Goal: Information Seeking & Learning: Learn about a topic

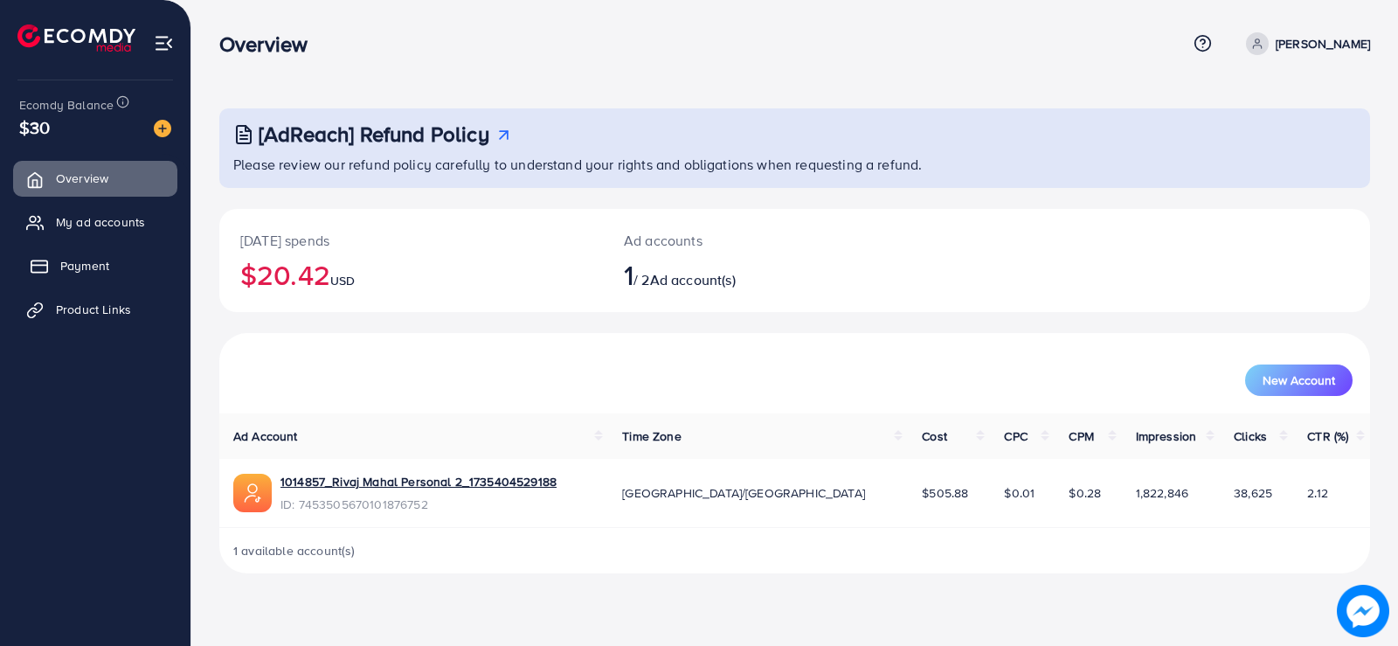
click at [86, 252] on link "Payment" at bounding box center [95, 265] width 164 height 35
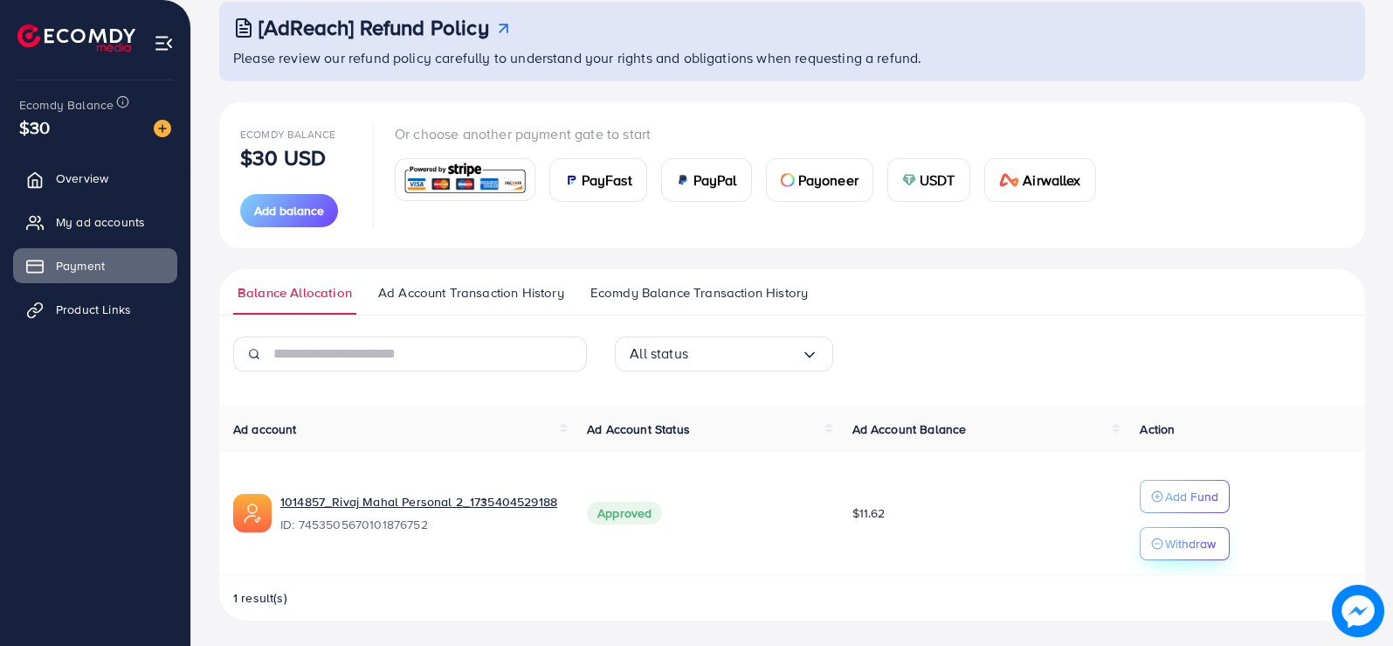
scroll to position [109, 0]
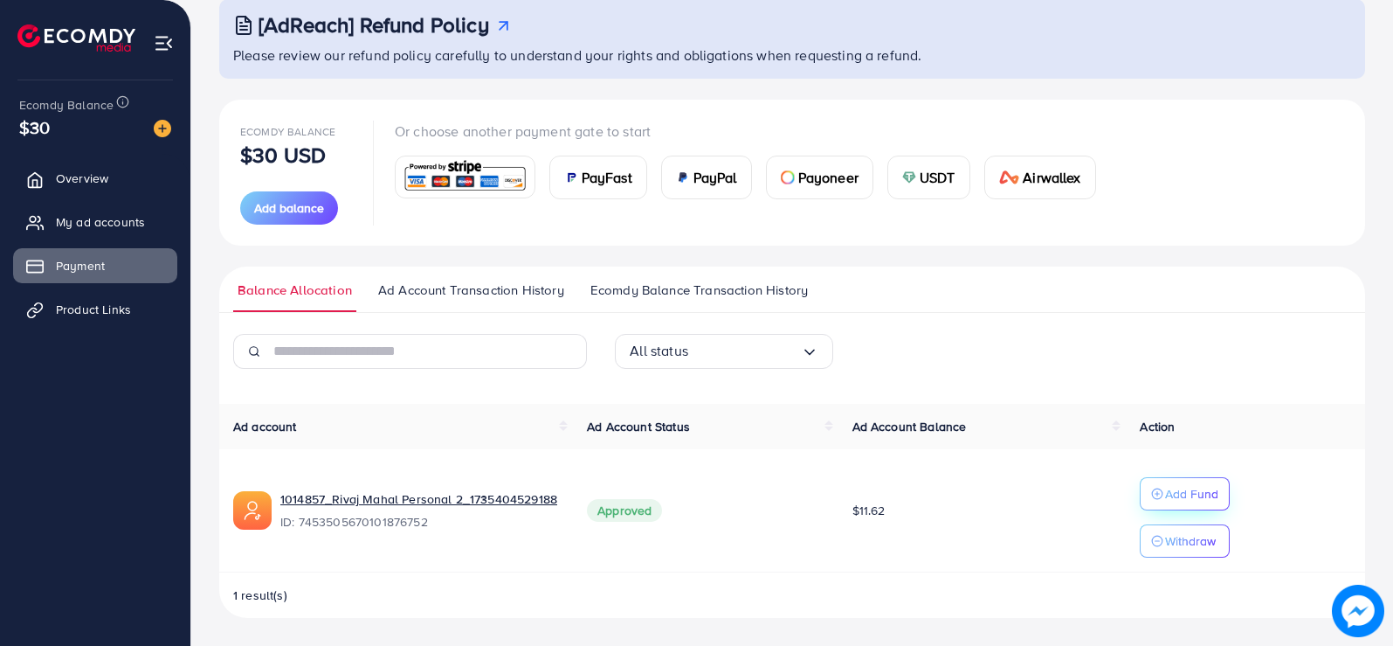
click at [1197, 494] on p "Add Fund" at bounding box center [1191, 493] width 53 height 21
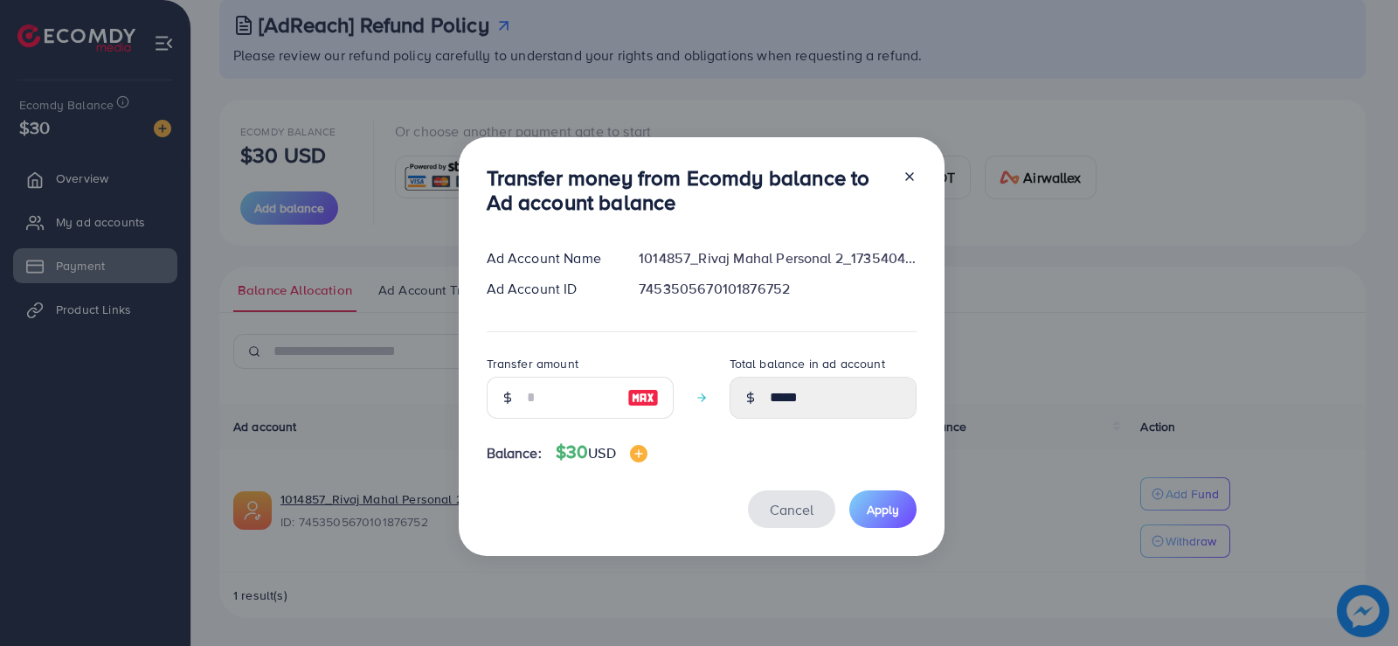
click at [787, 512] on span "Cancel" at bounding box center [792, 509] width 44 height 19
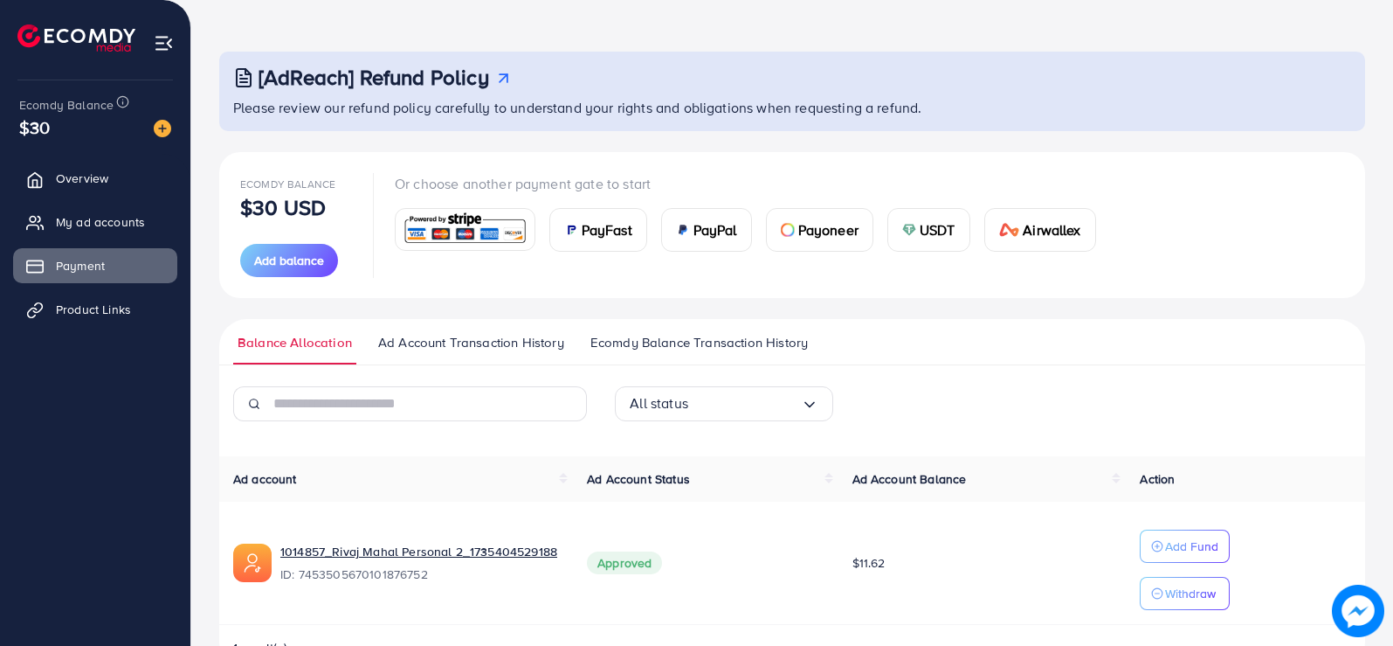
scroll to position [87, 0]
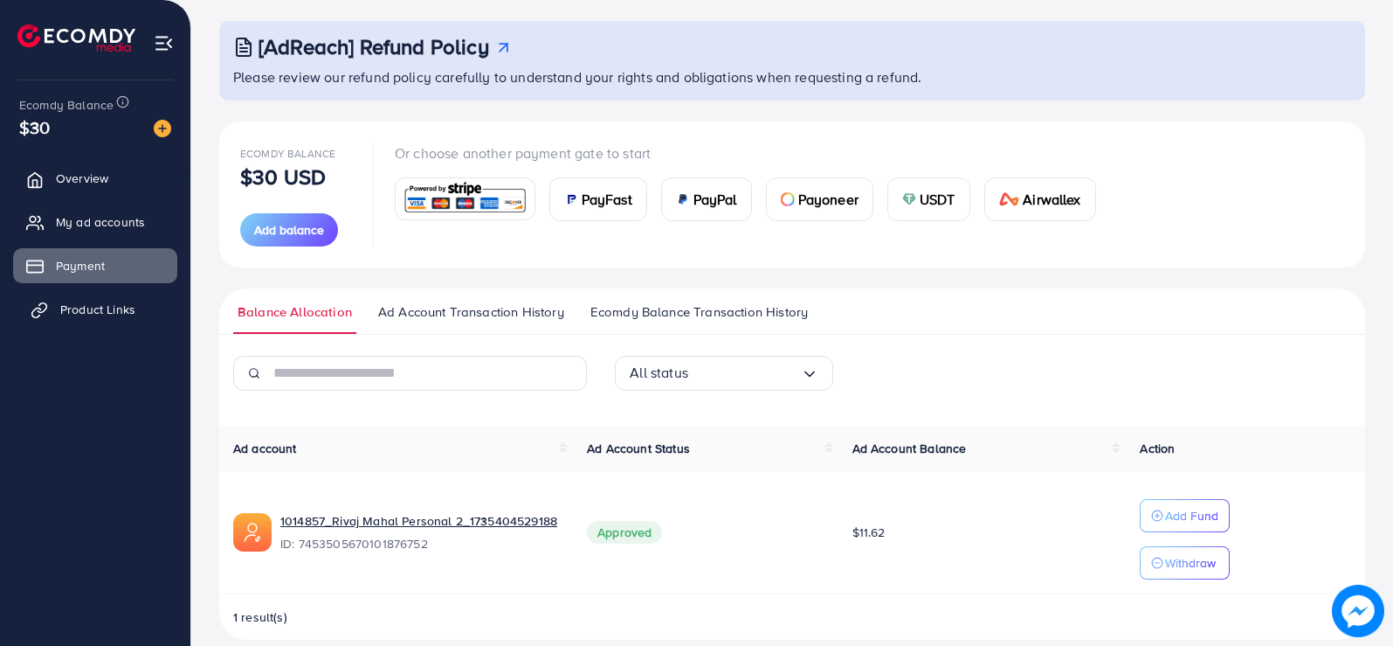
click at [81, 314] on span "Product Links" at bounding box center [97, 309] width 75 height 17
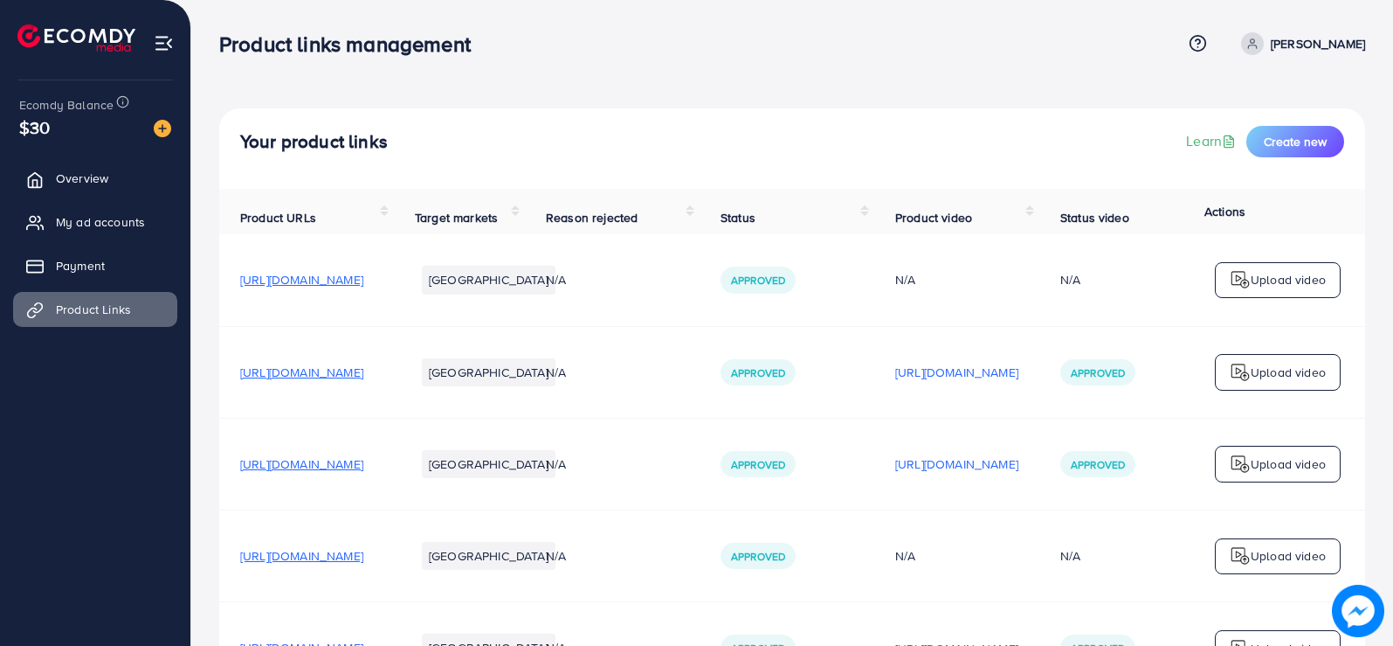
scroll to position [87, 0]
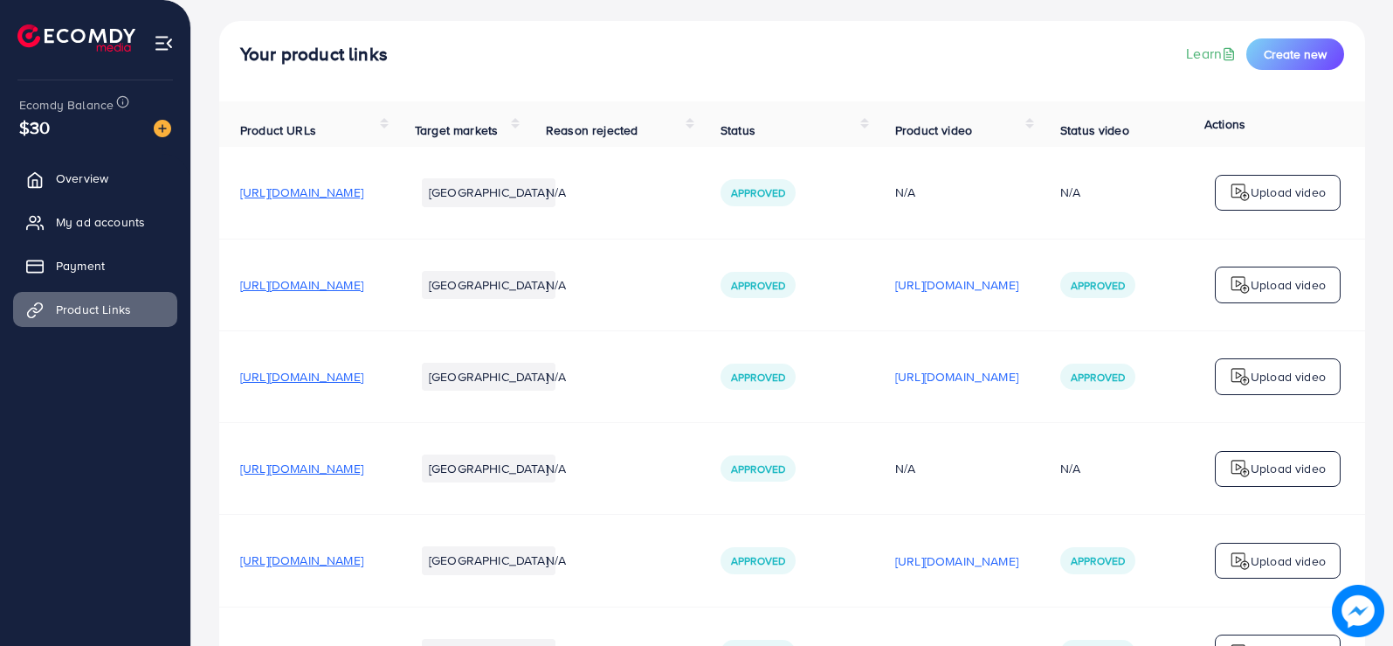
drag, startPoint x: 444, startPoint y: 292, endPoint x: 397, endPoint y: 289, distance: 47.3
click at [363, 289] on span "[URL][DOMAIN_NAME]" at bounding box center [301, 284] width 123 height 17
click at [363, 383] on span "[URL][DOMAIN_NAME]" at bounding box center [301, 376] width 123 height 17
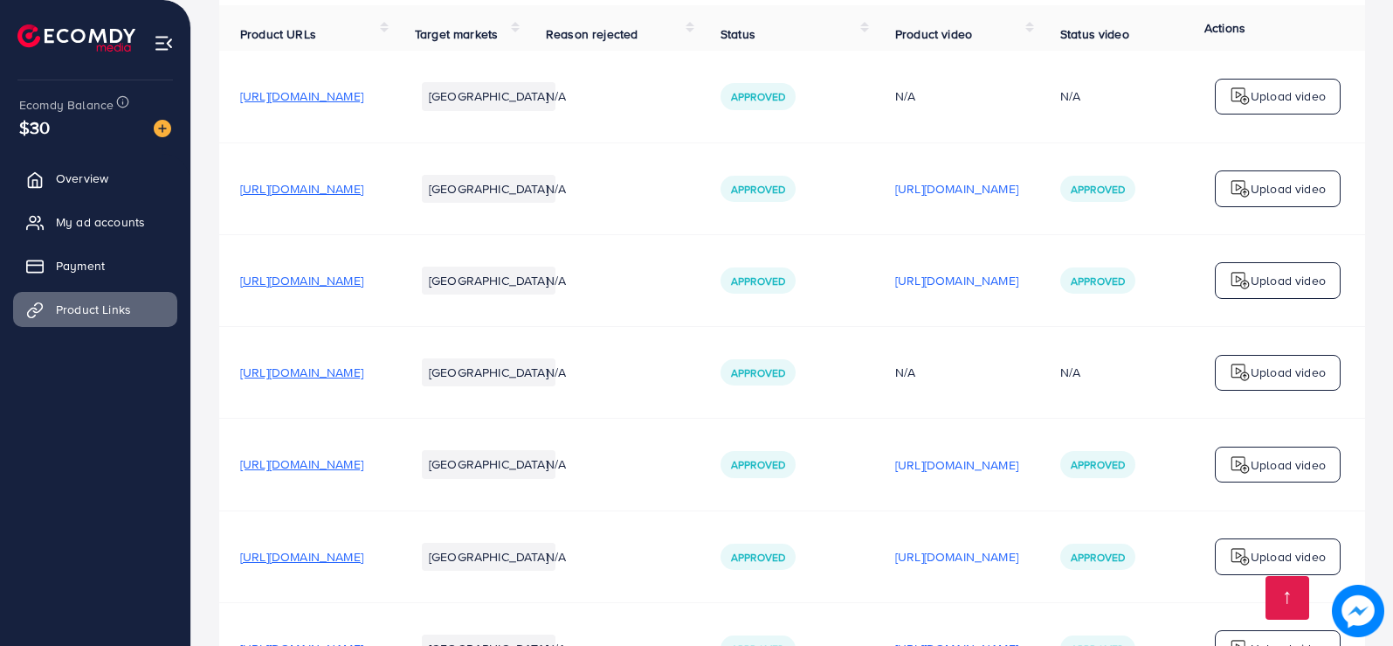
scroll to position [262, 0]
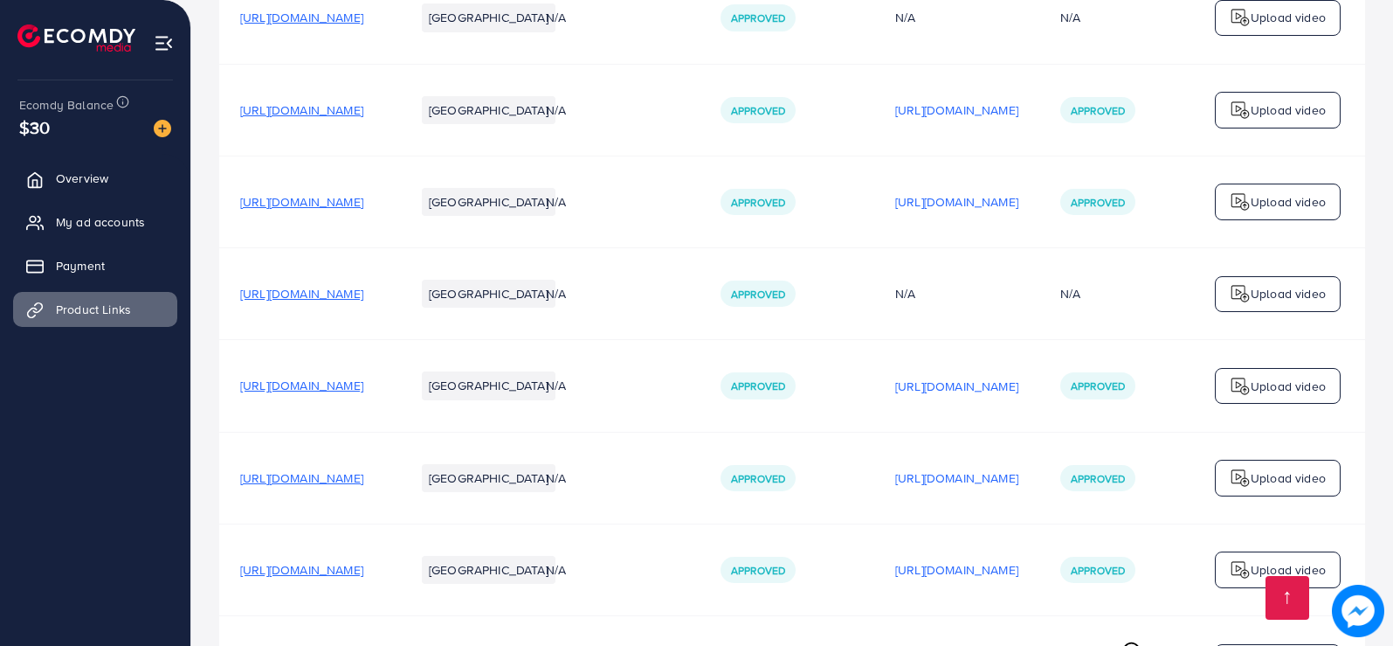
click at [363, 295] on span "[URL][DOMAIN_NAME]" at bounding box center [301, 293] width 123 height 17
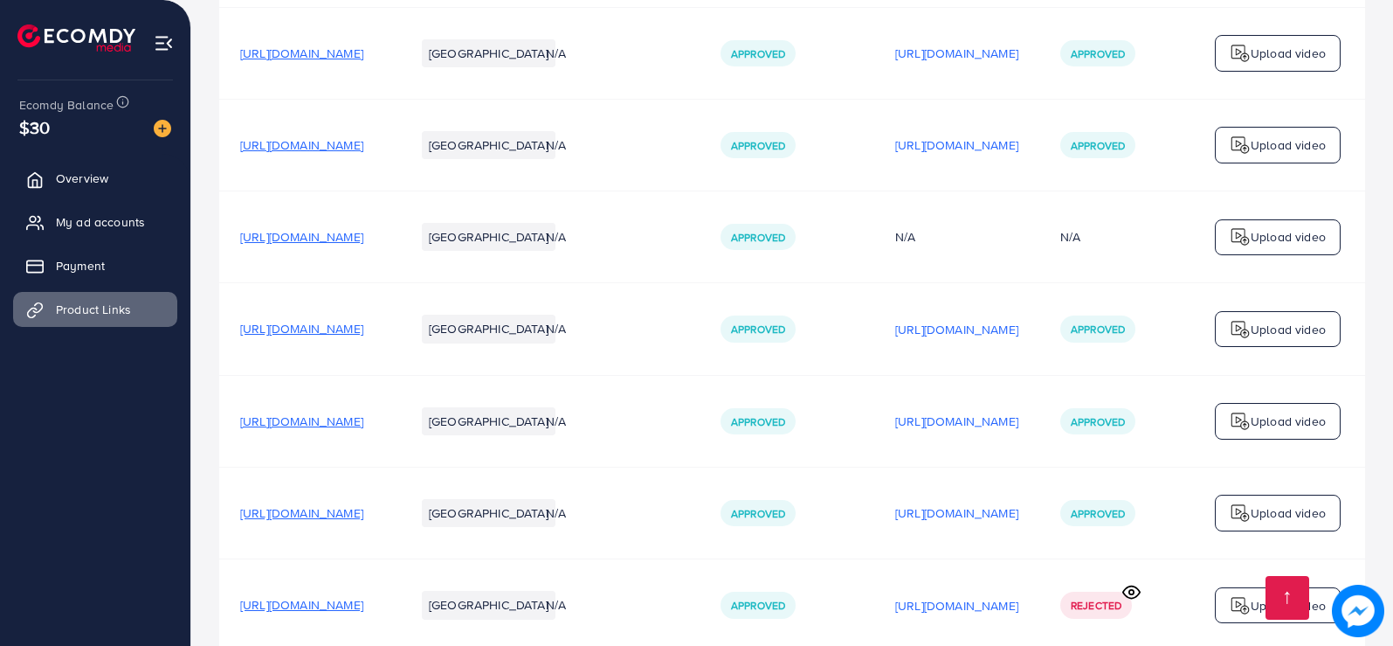
scroll to position [349, 0]
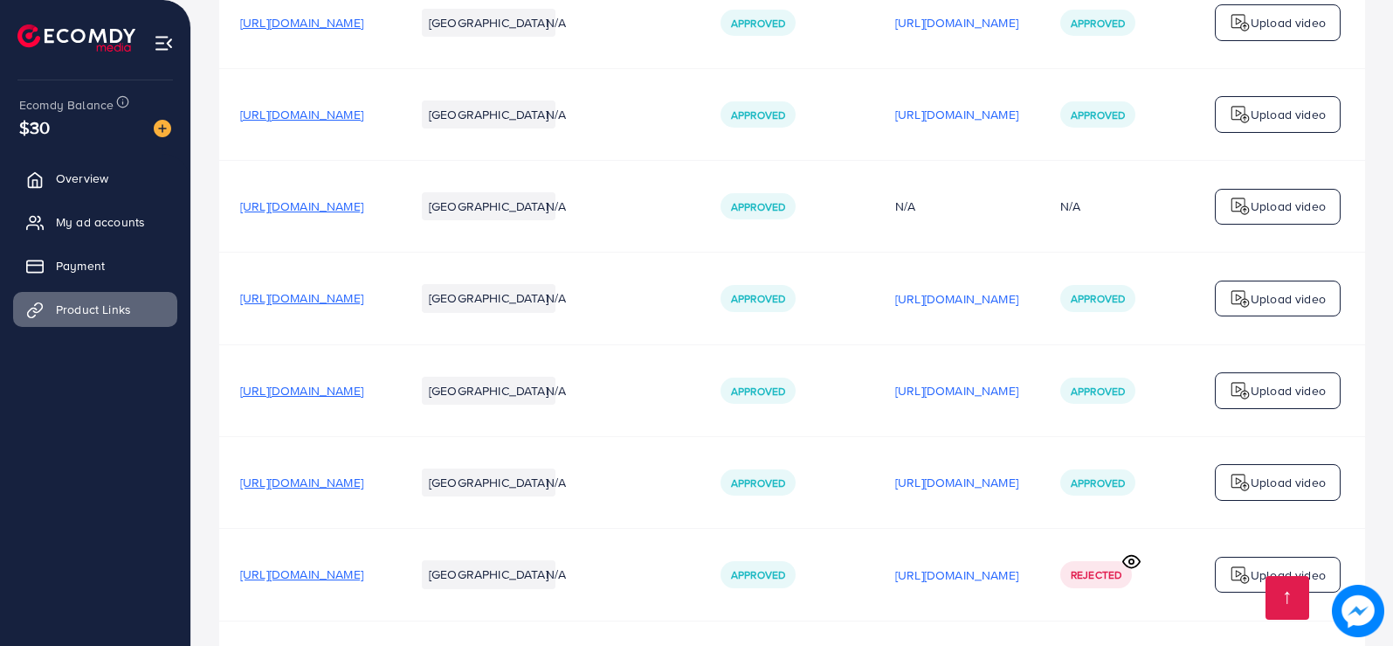
click at [363, 305] on span "[URL][DOMAIN_NAME]" at bounding box center [301, 297] width 123 height 17
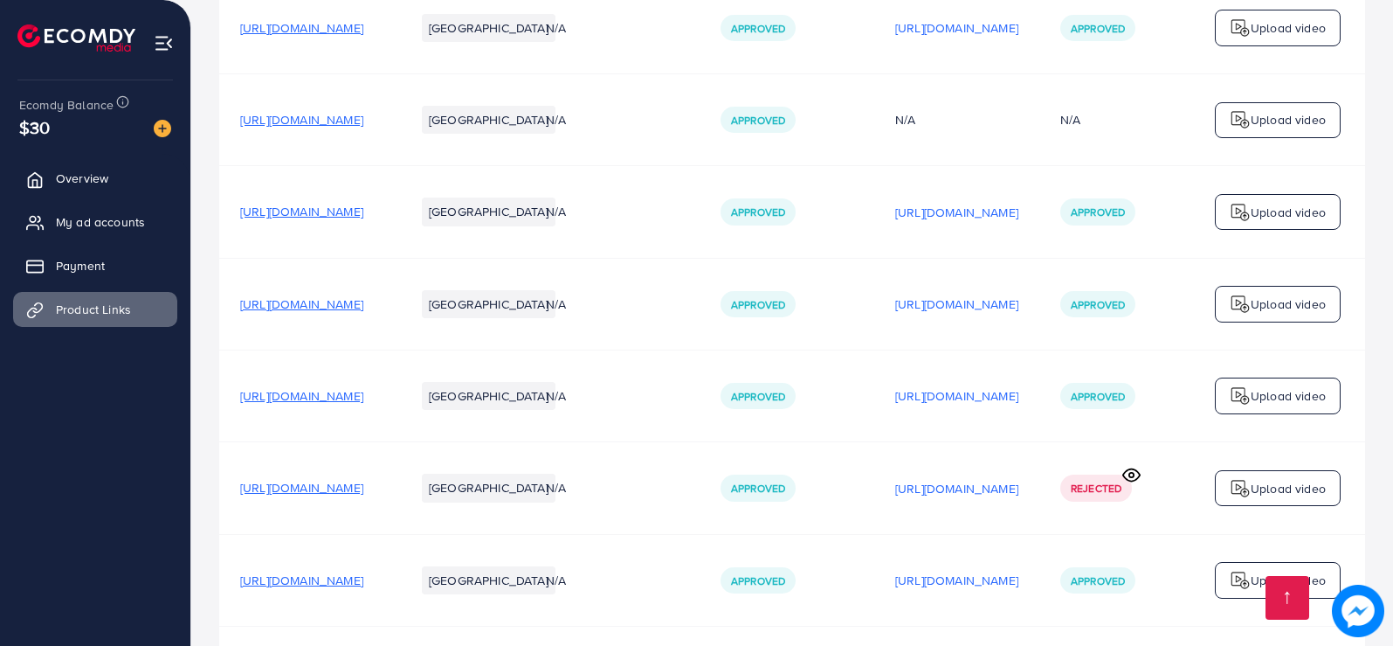
scroll to position [437, 0]
click at [363, 312] on span "[URL][DOMAIN_NAME]" at bounding box center [301, 302] width 123 height 17
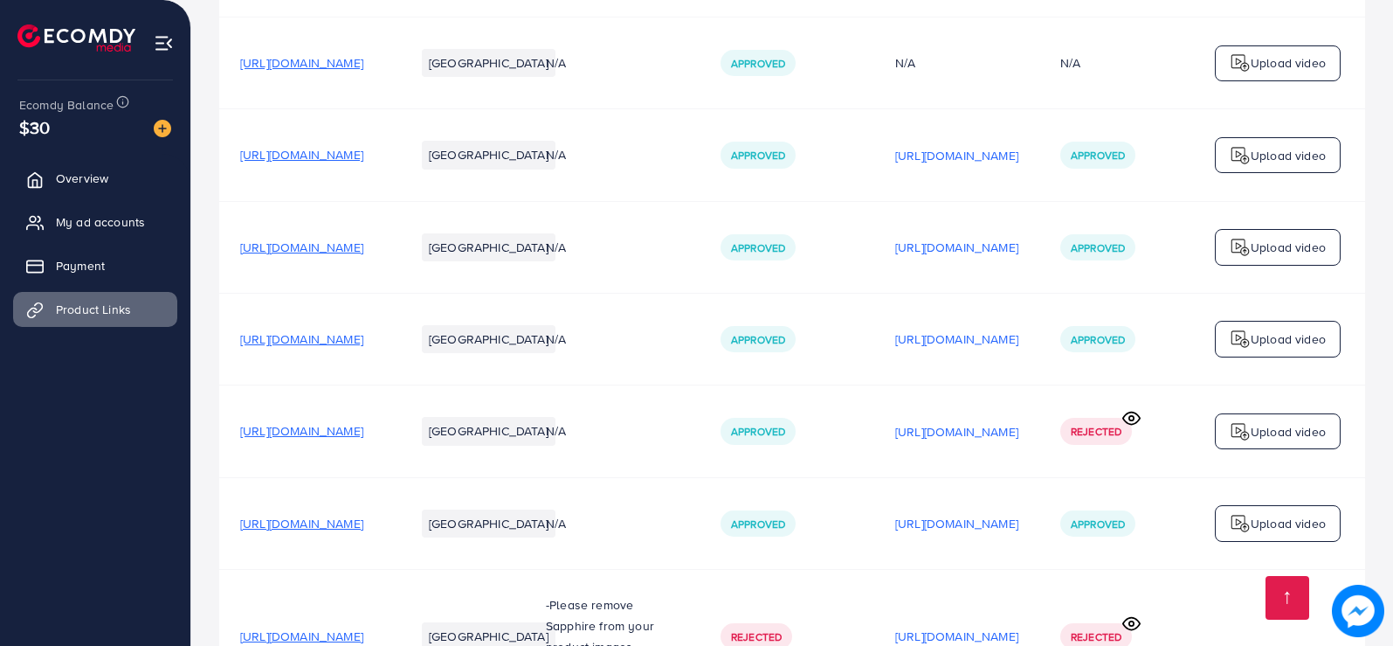
scroll to position [524, 0]
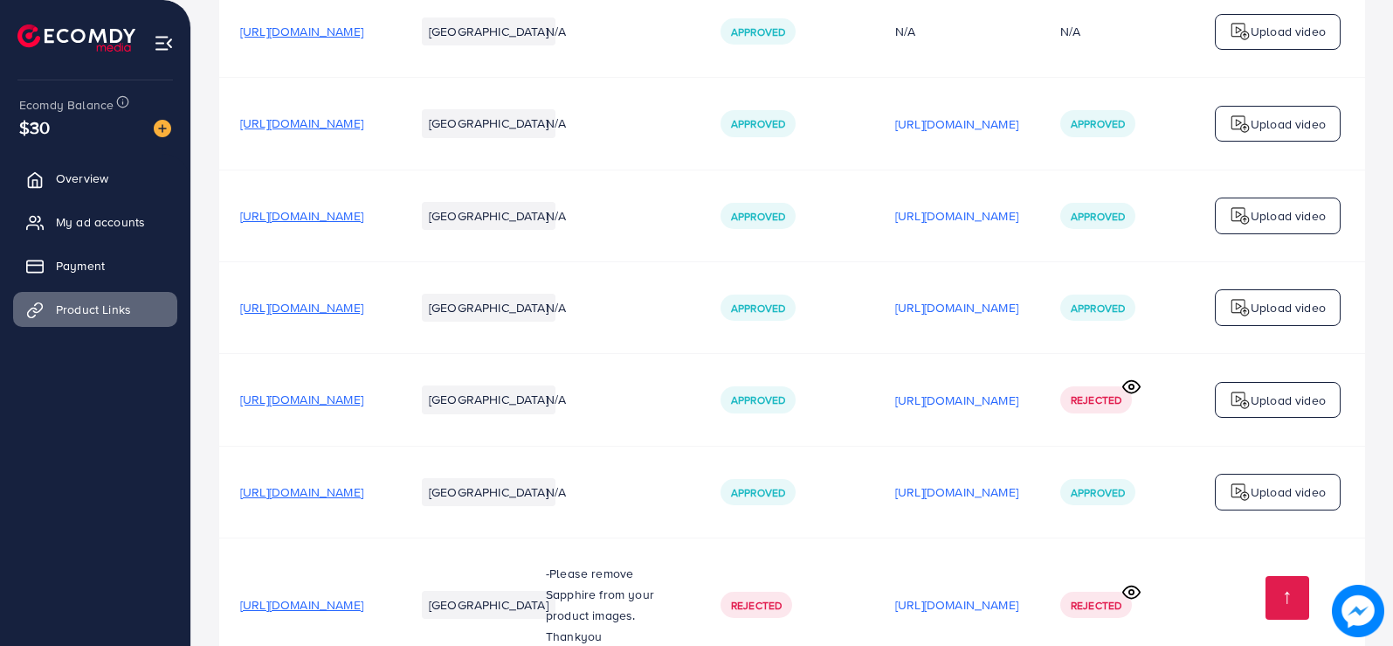
click at [363, 312] on span "[URL][DOMAIN_NAME]" at bounding box center [301, 307] width 123 height 17
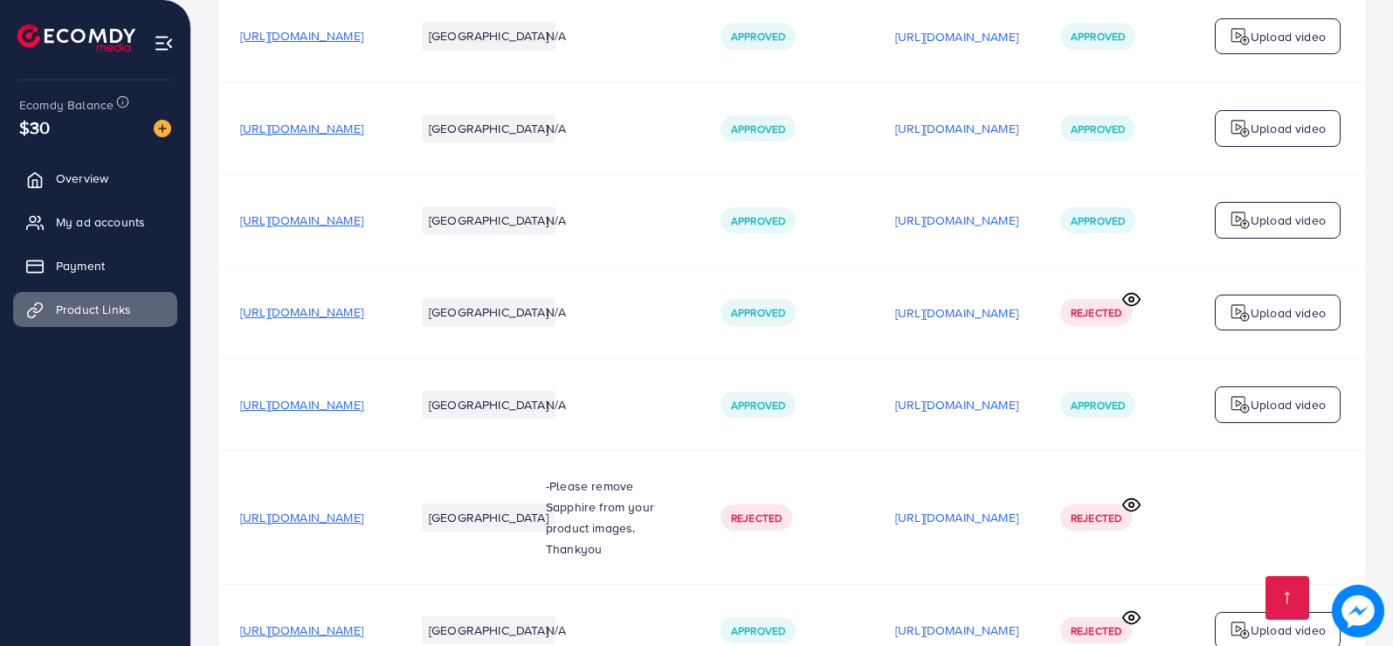
click at [363, 409] on span "[URL][DOMAIN_NAME]" at bounding box center [301, 404] width 123 height 17
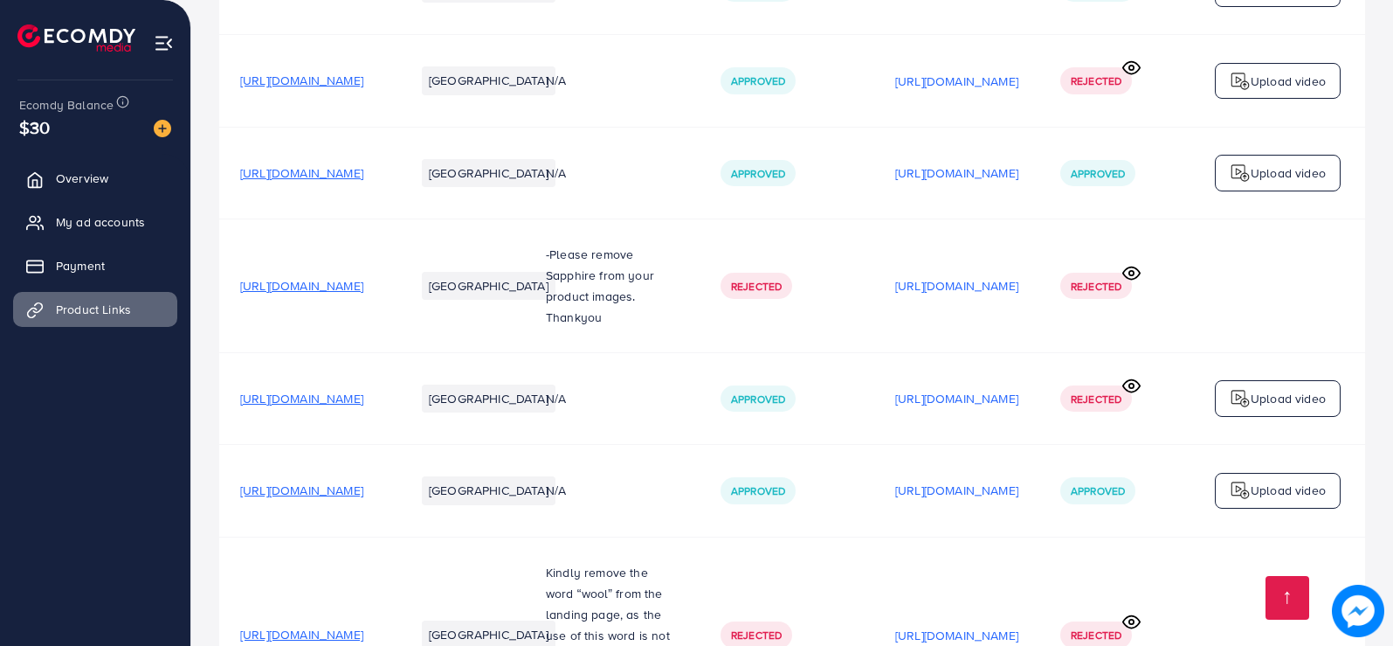
scroll to position [874, 0]
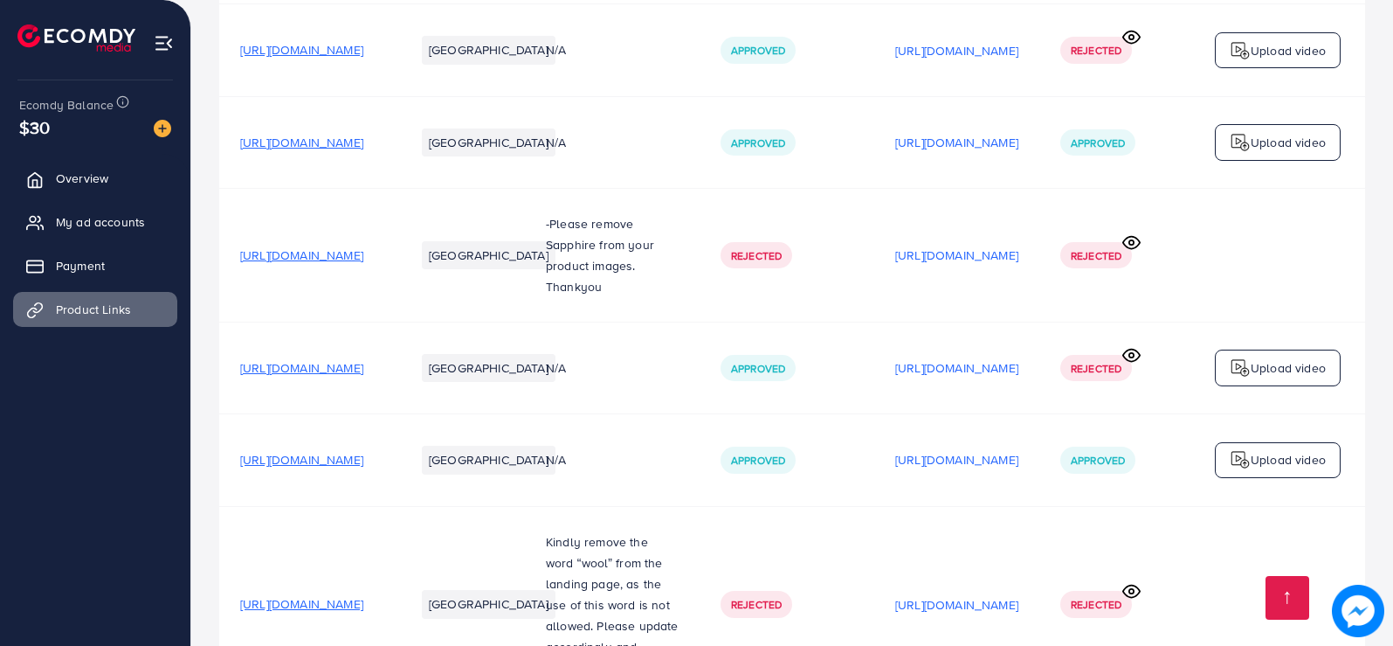
click at [363, 376] on span "[URL][DOMAIN_NAME]" at bounding box center [301, 367] width 123 height 17
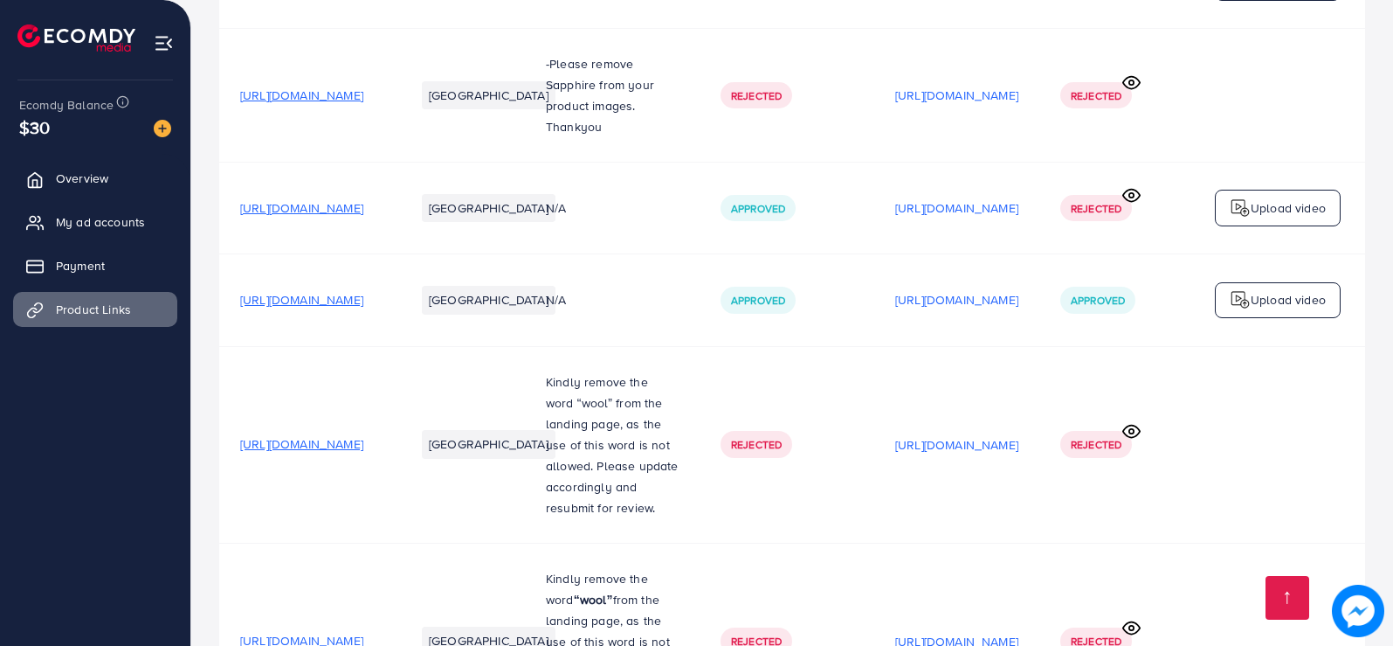
scroll to position [1048, 0]
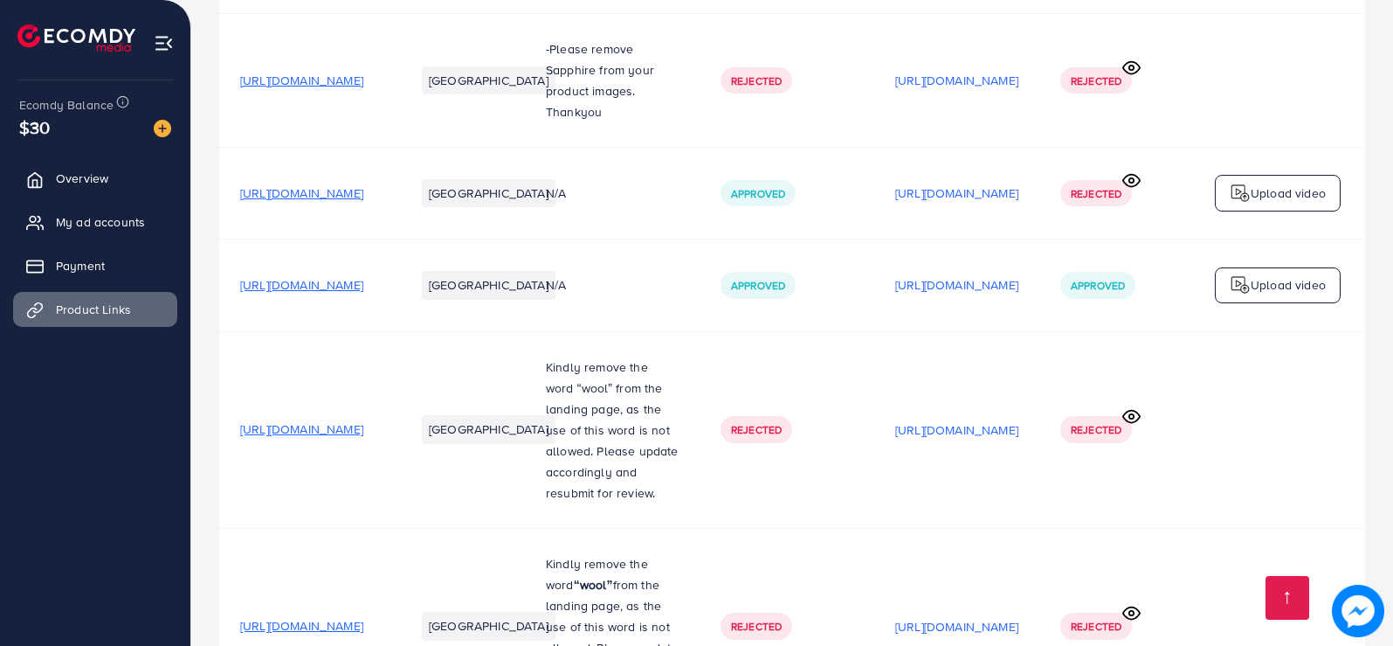
click at [363, 438] on span "[URL][DOMAIN_NAME]" at bounding box center [301, 428] width 123 height 17
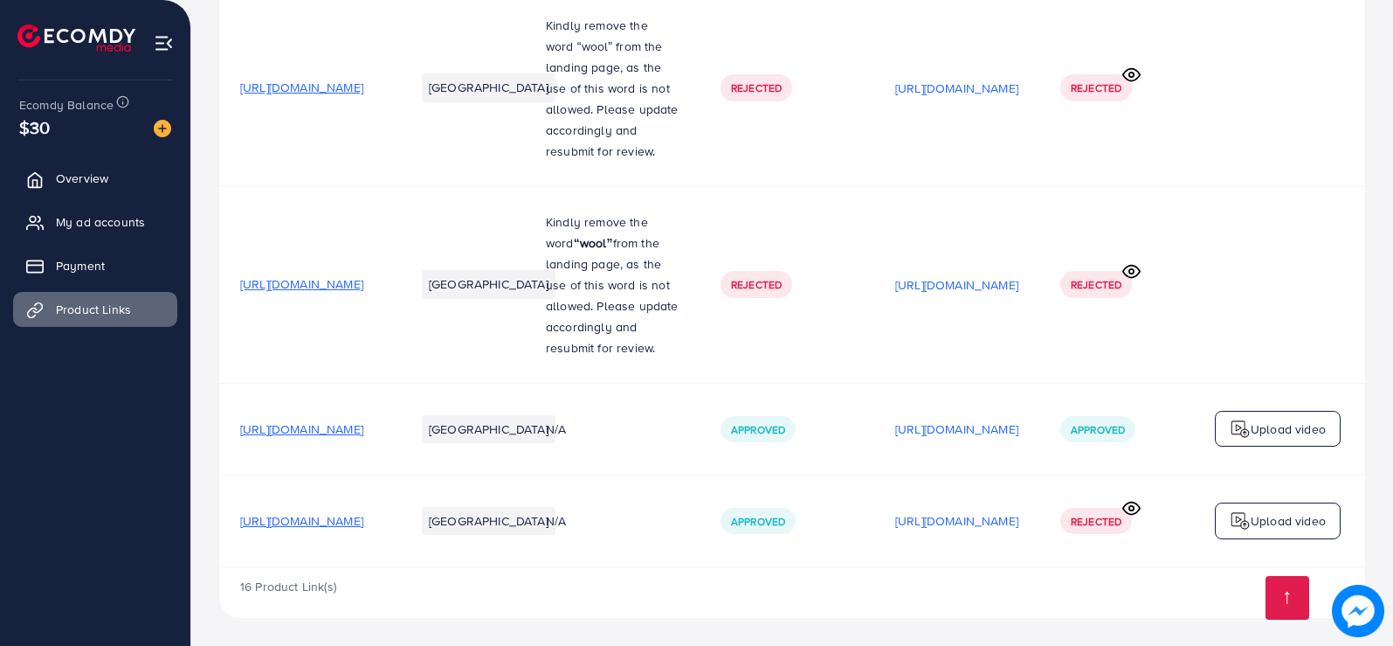
scroll to position [1400, 0]
click at [363, 427] on span "[URL][DOMAIN_NAME]" at bounding box center [301, 428] width 123 height 17
click at [363, 517] on span "[URL][DOMAIN_NAME]" at bounding box center [301, 520] width 123 height 17
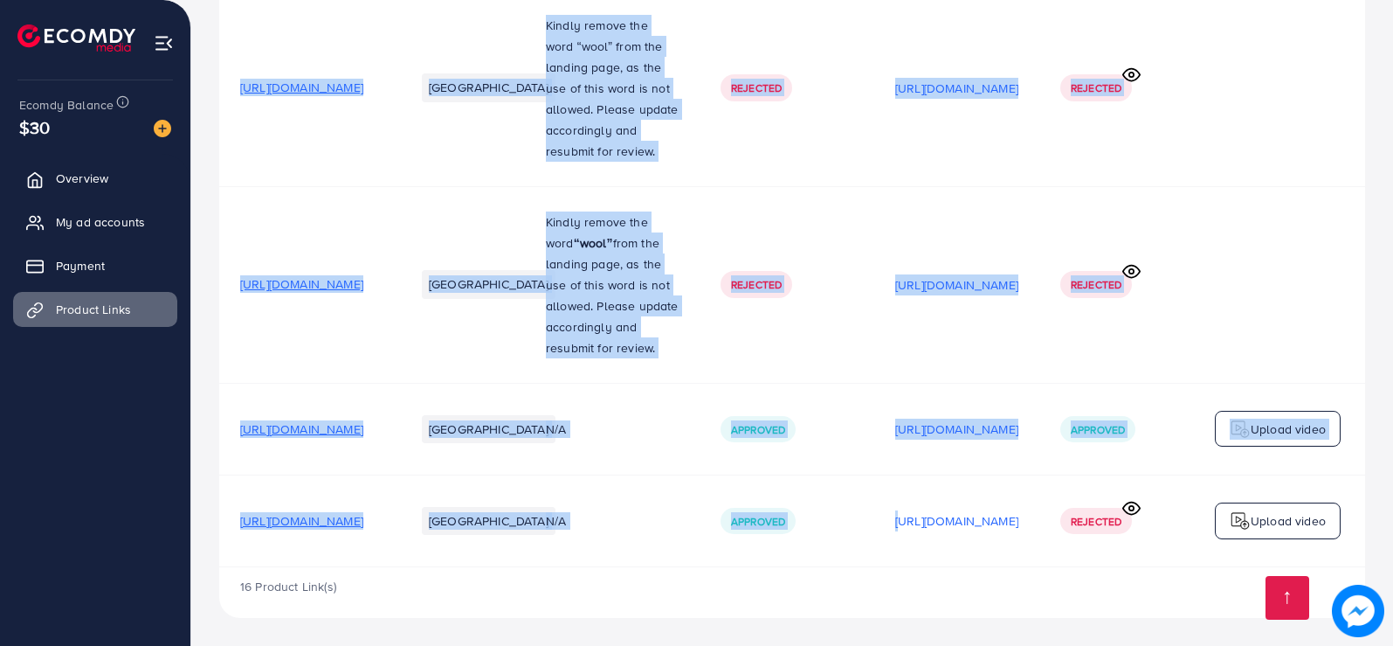
drag, startPoint x: 1002, startPoint y: 560, endPoint x: 1186, endPoint y: 563, distance: 184.4
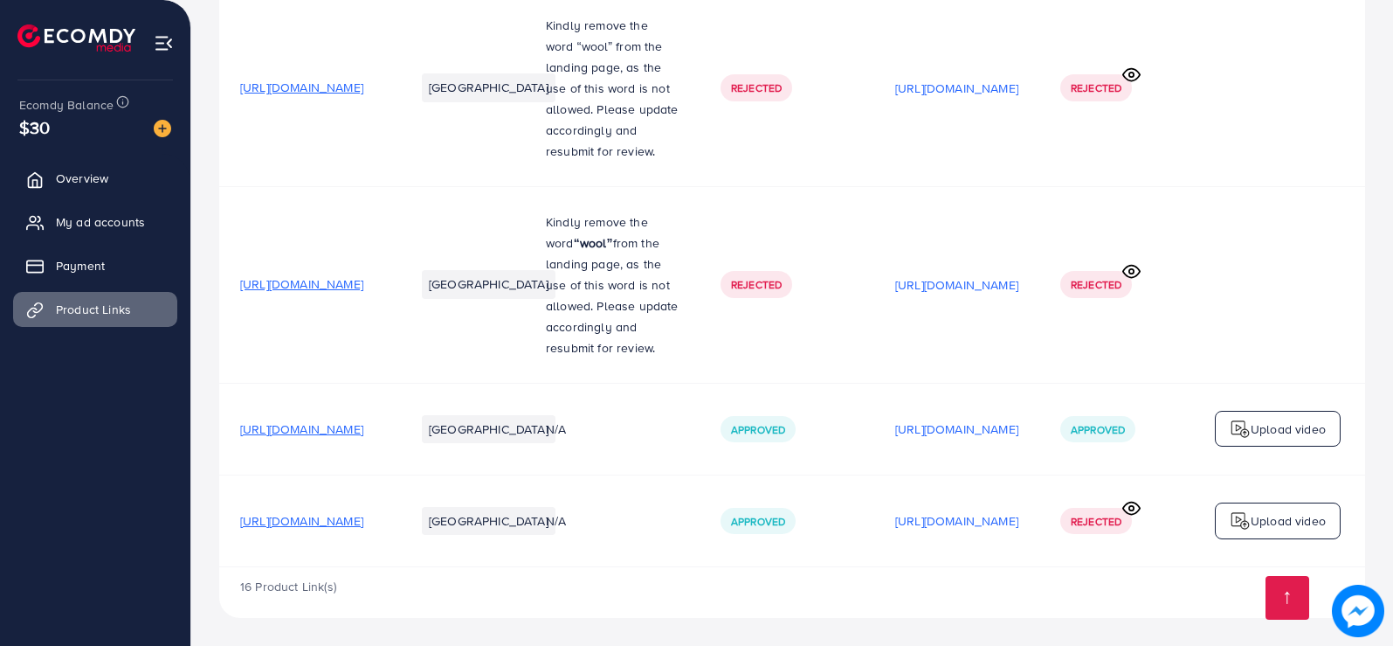
click at [972, 569] on div "16 Product Link(s)" at bounding box center [792, 592] width 1146 height 51
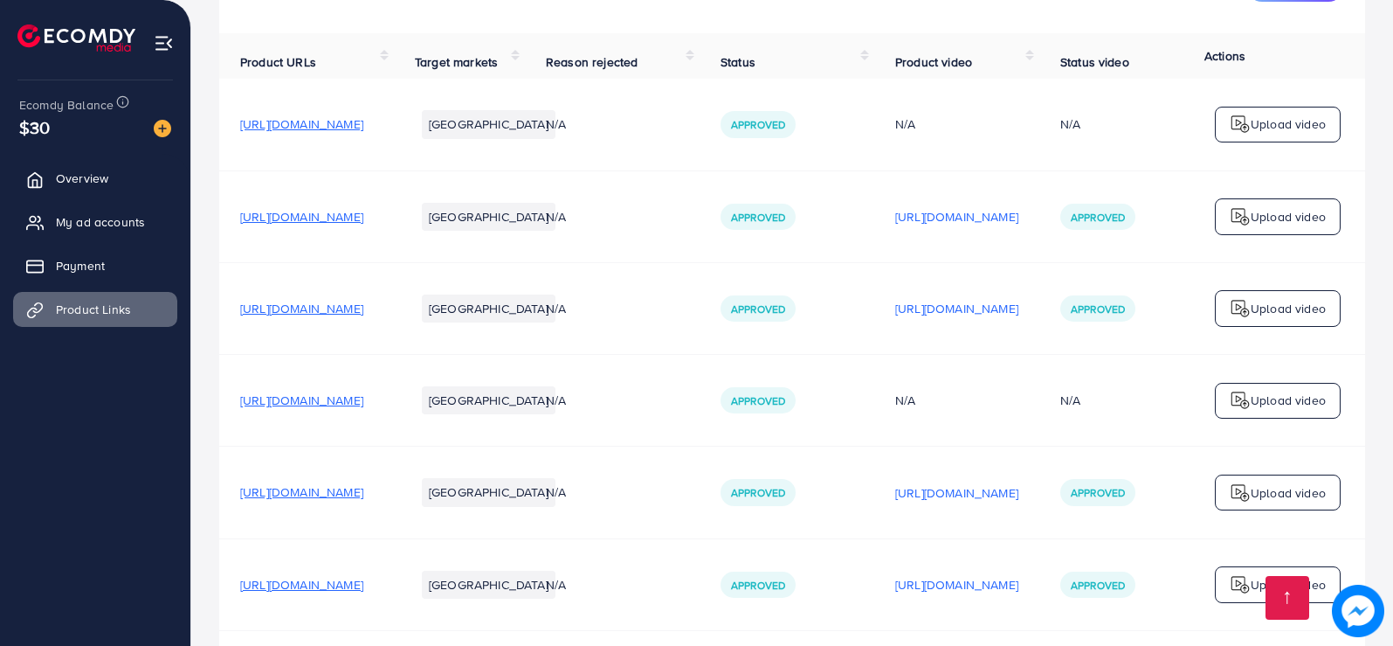
scroll to position [90, 0]
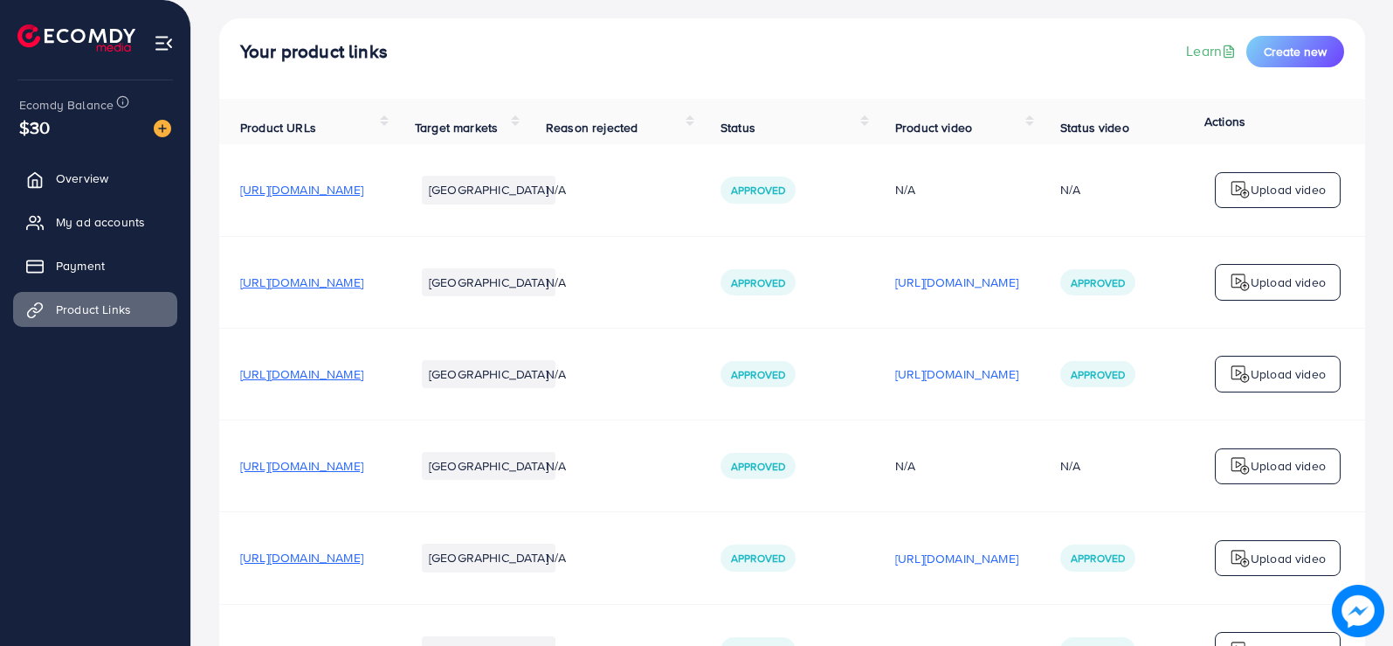
click at [335, 291] on span "[URL][DOMAIN_NAME]" at bounding box center [301, 281] width 123 height 17
click at [363, 380] on span "[URL][DOMAIN_NAME]" at bounding box center [301, 373] width 123 height 17
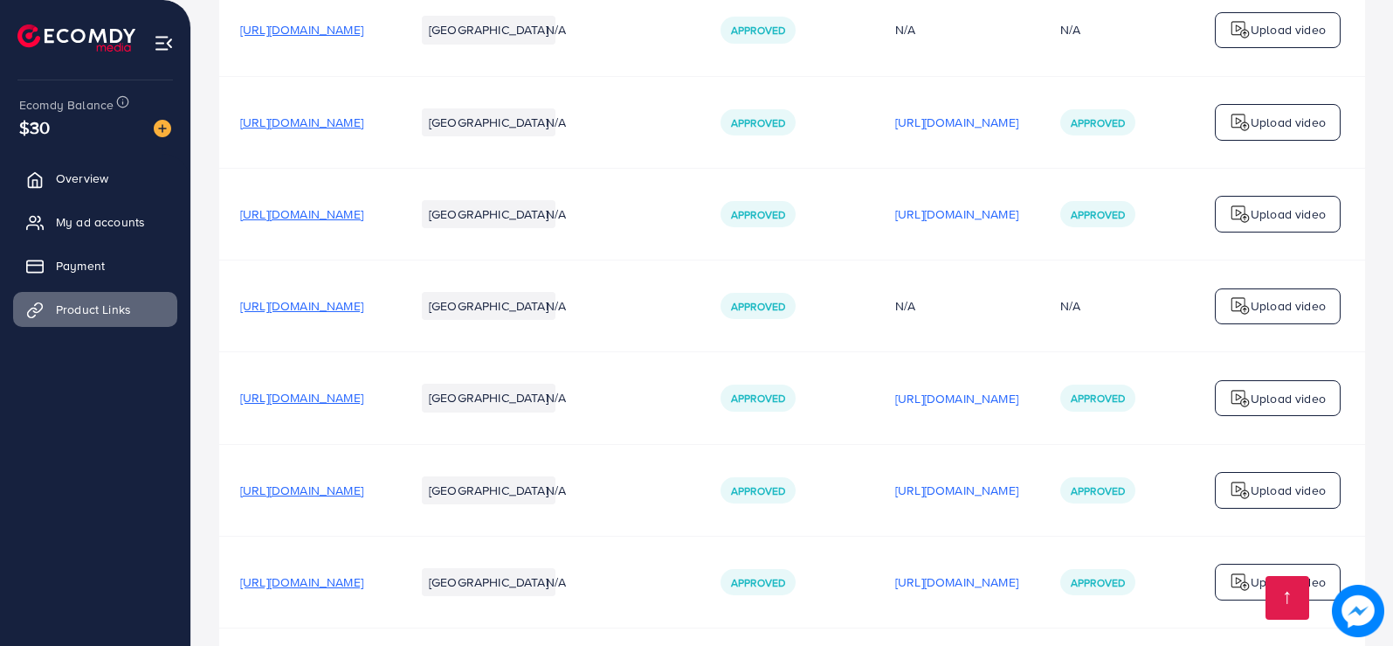
scroll to position [265, 0]
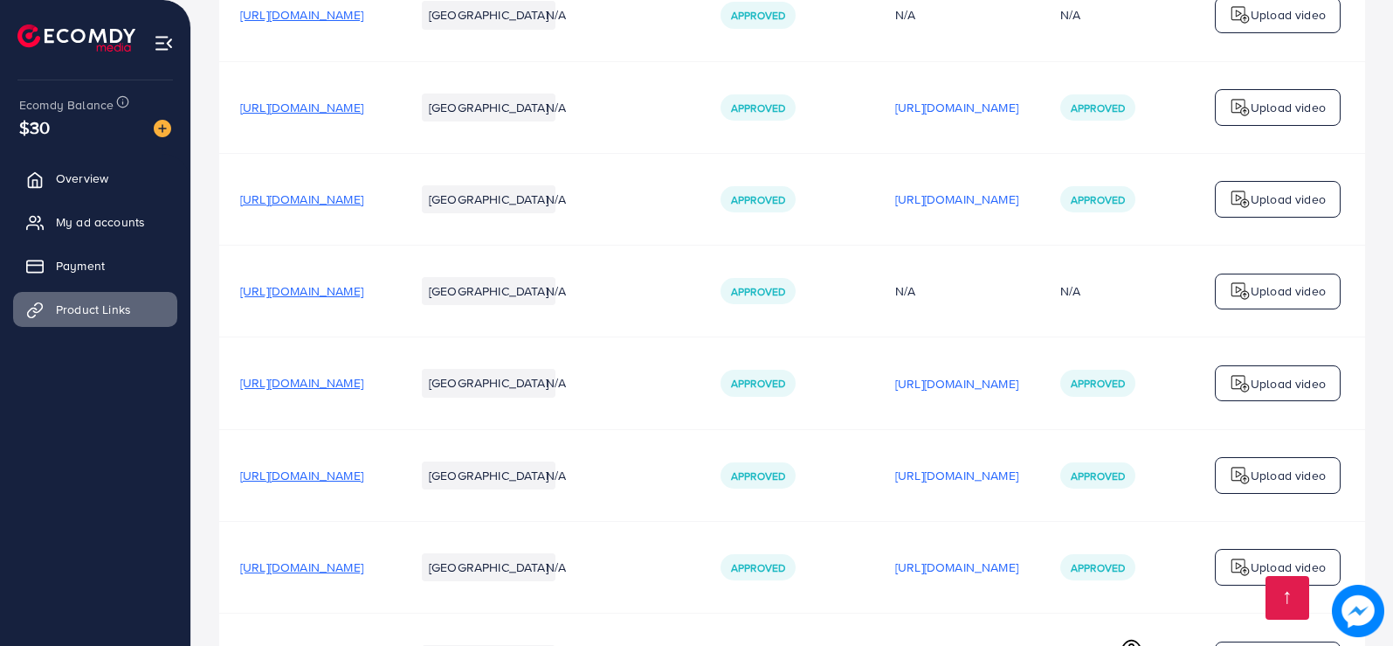
click at [363, 300] on span "[URL][DOMAIN_NAME]" at bounding box center [301, 290] width 123 height 17
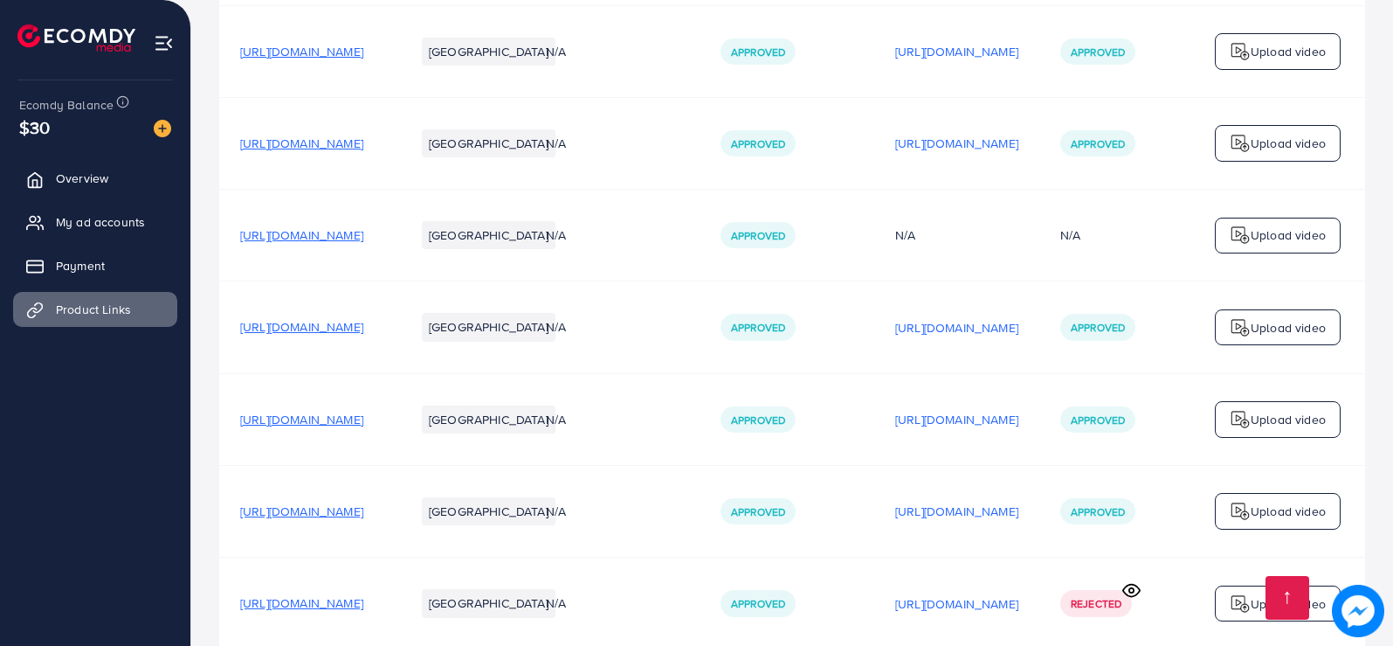
scroll to position [352, 0]
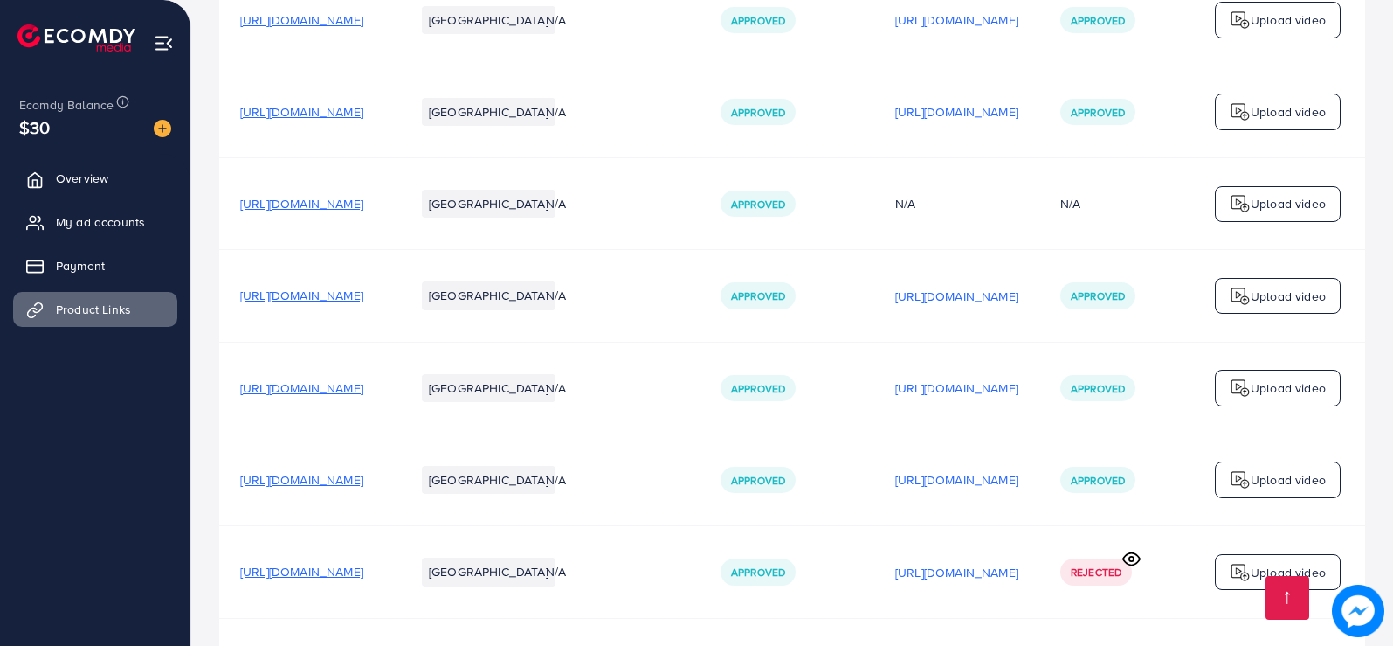
click at [363, 304] on span "[URL][DOMAIN_NAME]" at bounding box center [301, 295] width 123 height 17
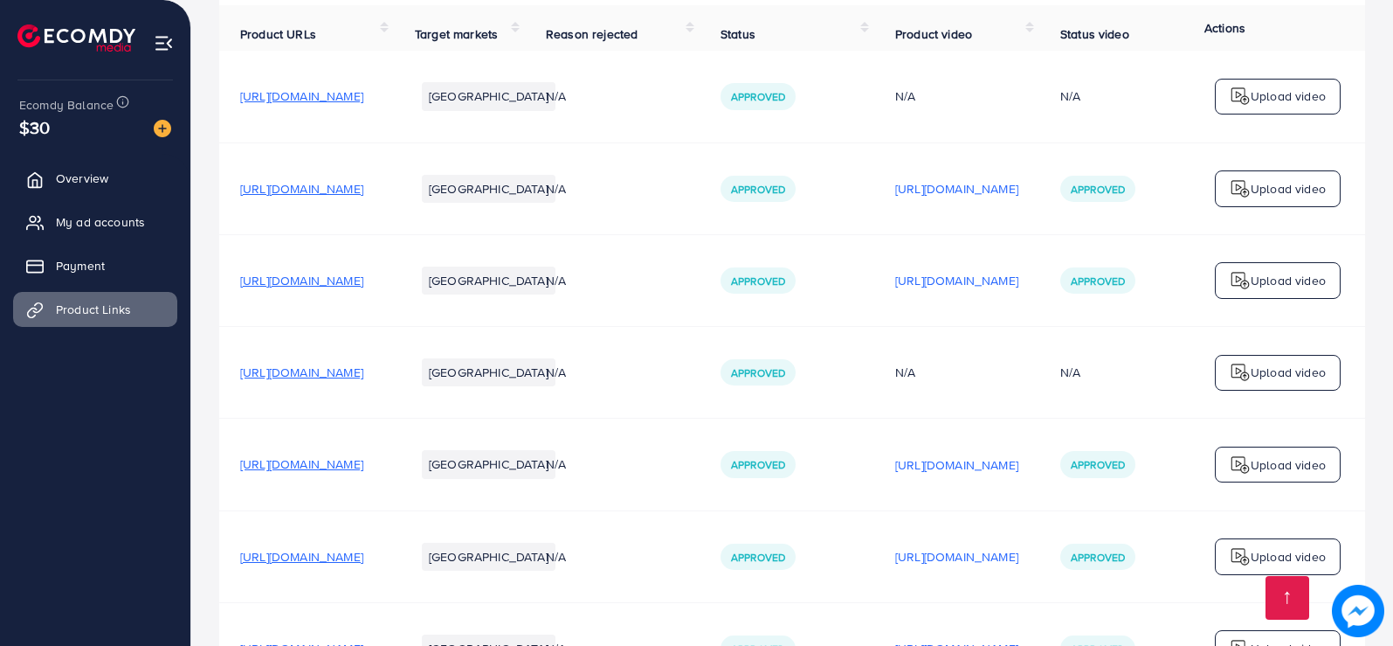
scroll to position [0, 0]
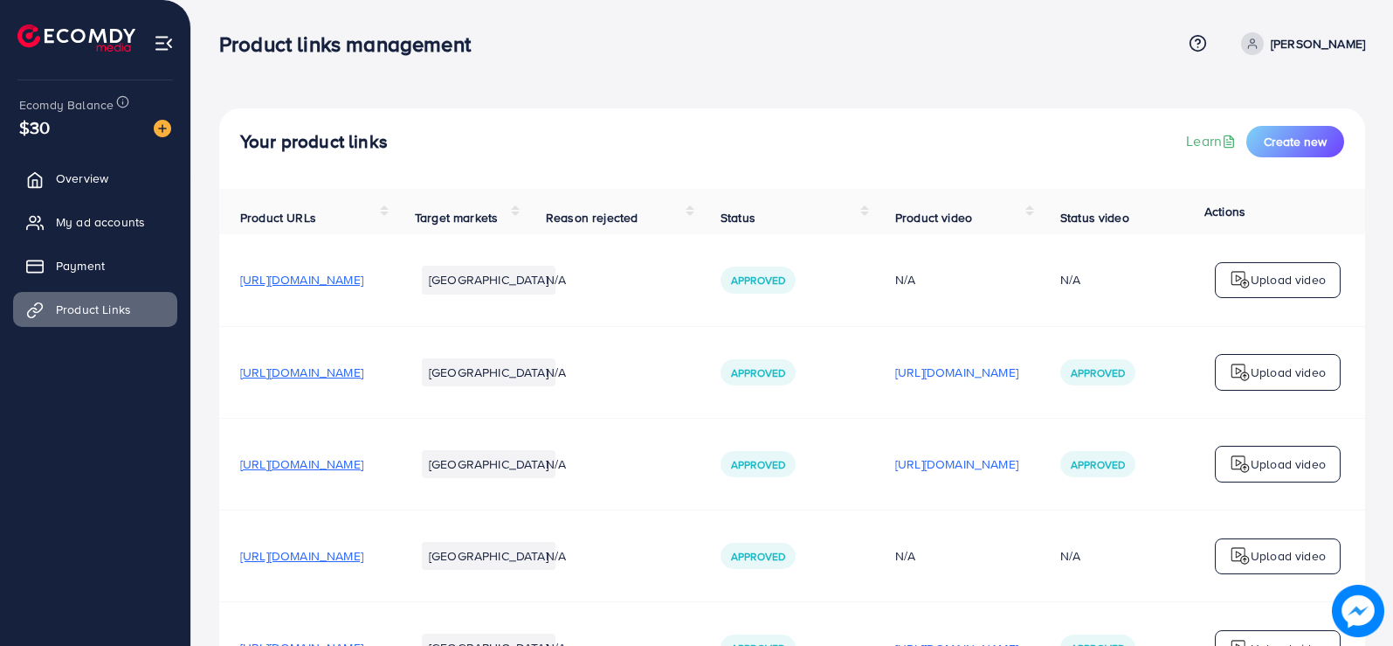
drag, startPoint x: 373, startPoint y: 375, endPoint x: 317, endPoint y: 381, distance: 56.2
click at [317, 381] on span "[URL][DOMAIN_NAME]" at bounding box center [301, 371] width 123 height 17
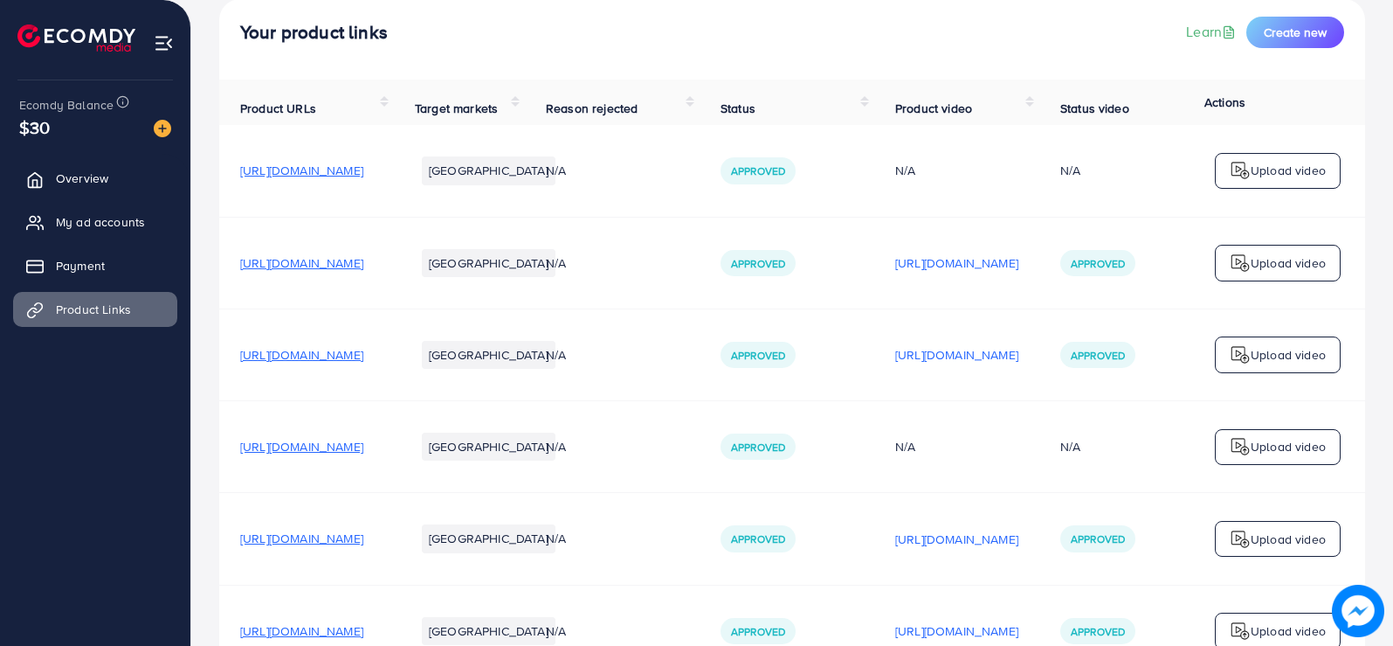
scroll to position [175, 0]
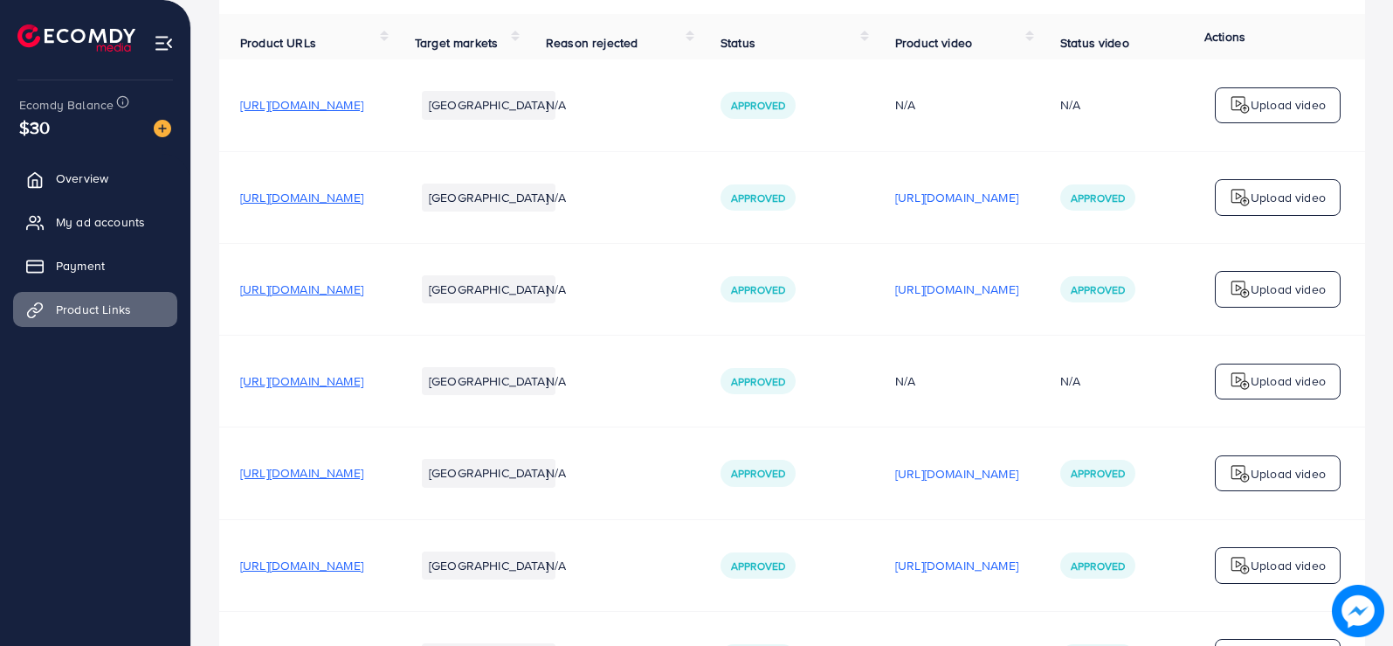
click at [363, 296] on span "[URL][DOMAIN_NAME]" at bounding box center [301, 288] width 123 height 17
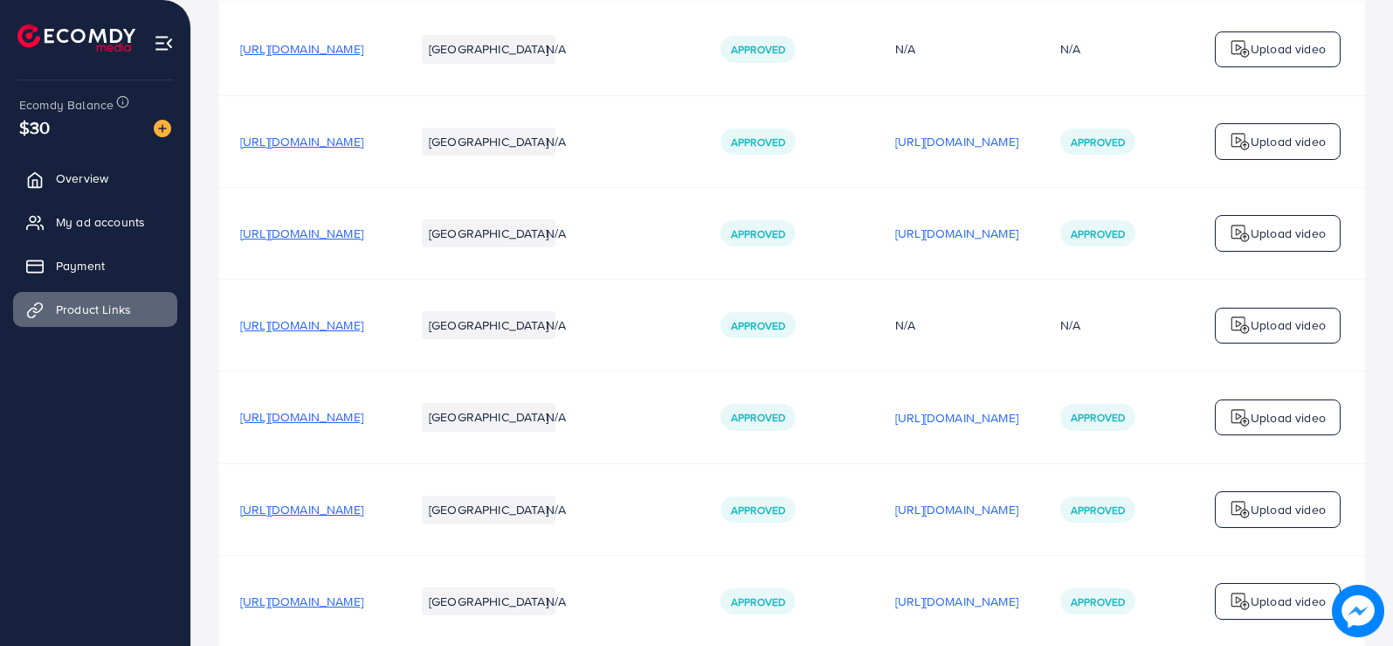
scroll to position [262, 0]
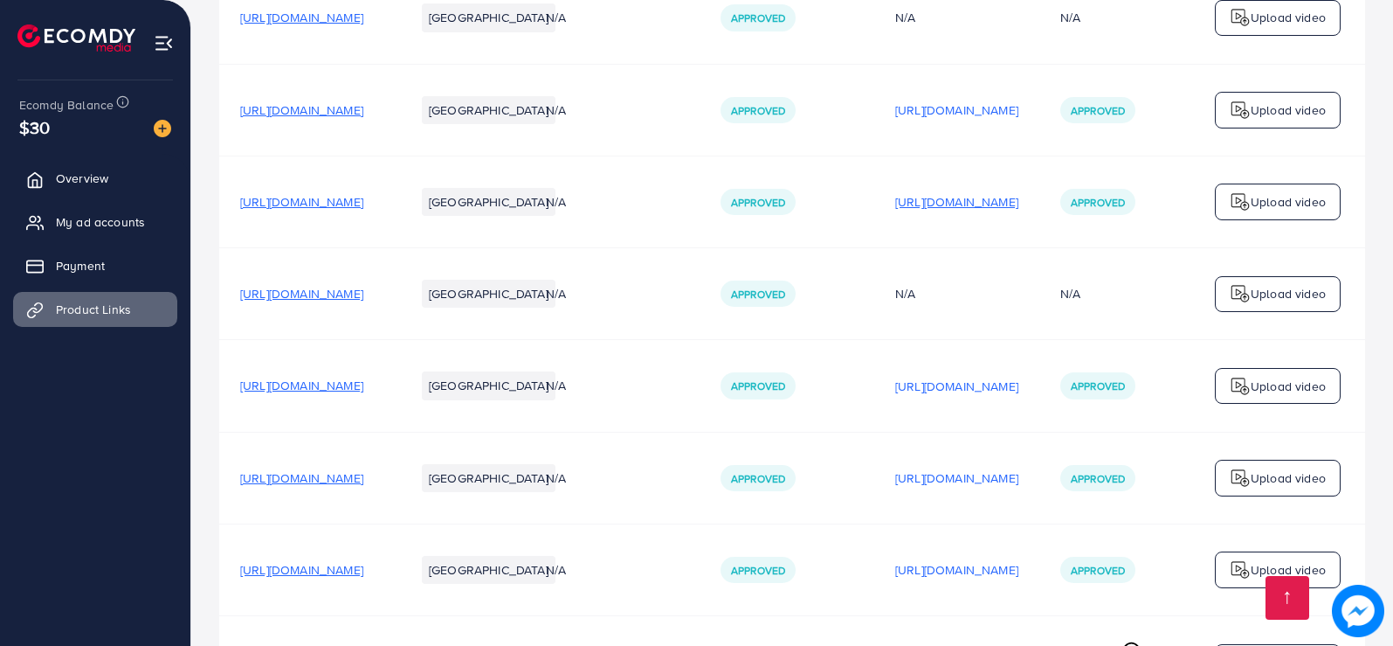
click at [1019, 207] on p "[URL][DOMAIN_NAME]" at bounding box center [957, 201] width 123 height 21
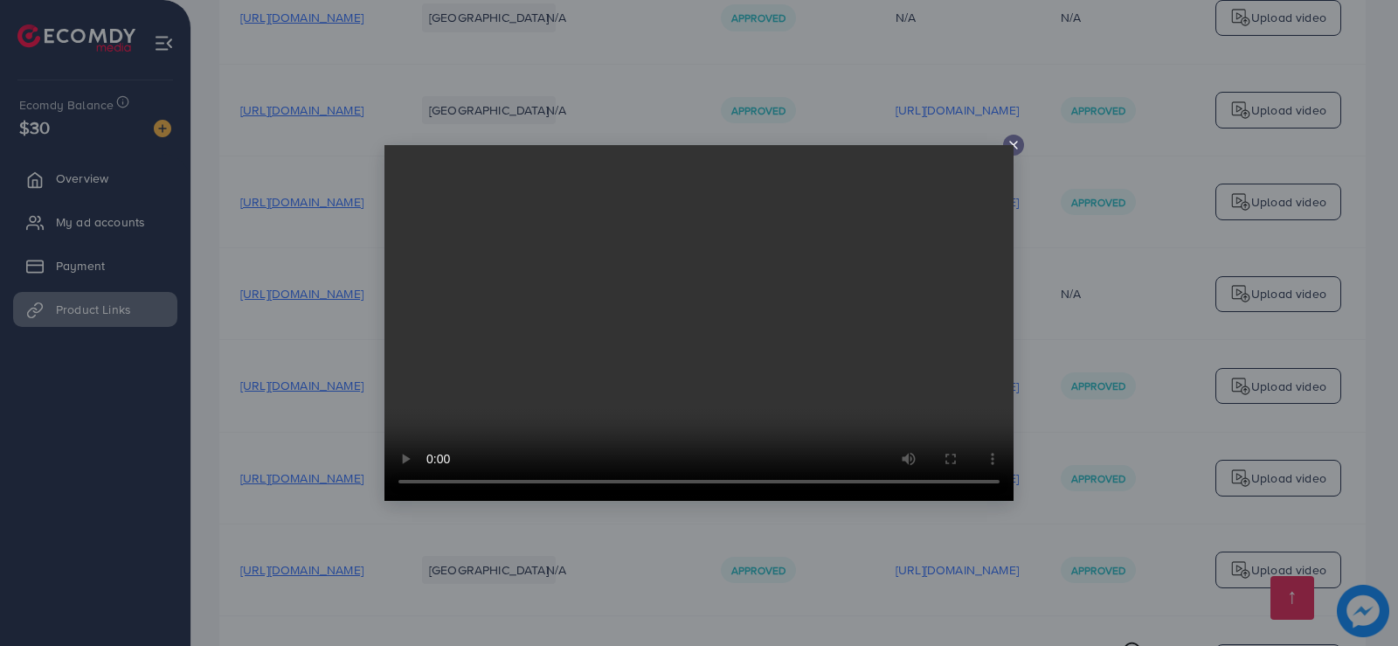
click at [1010, 148] on video at bounding box center [698, 323] width 629 height 356
click at [1018, 145] on icon at bounding box center [1013, 145] width 14 height 14
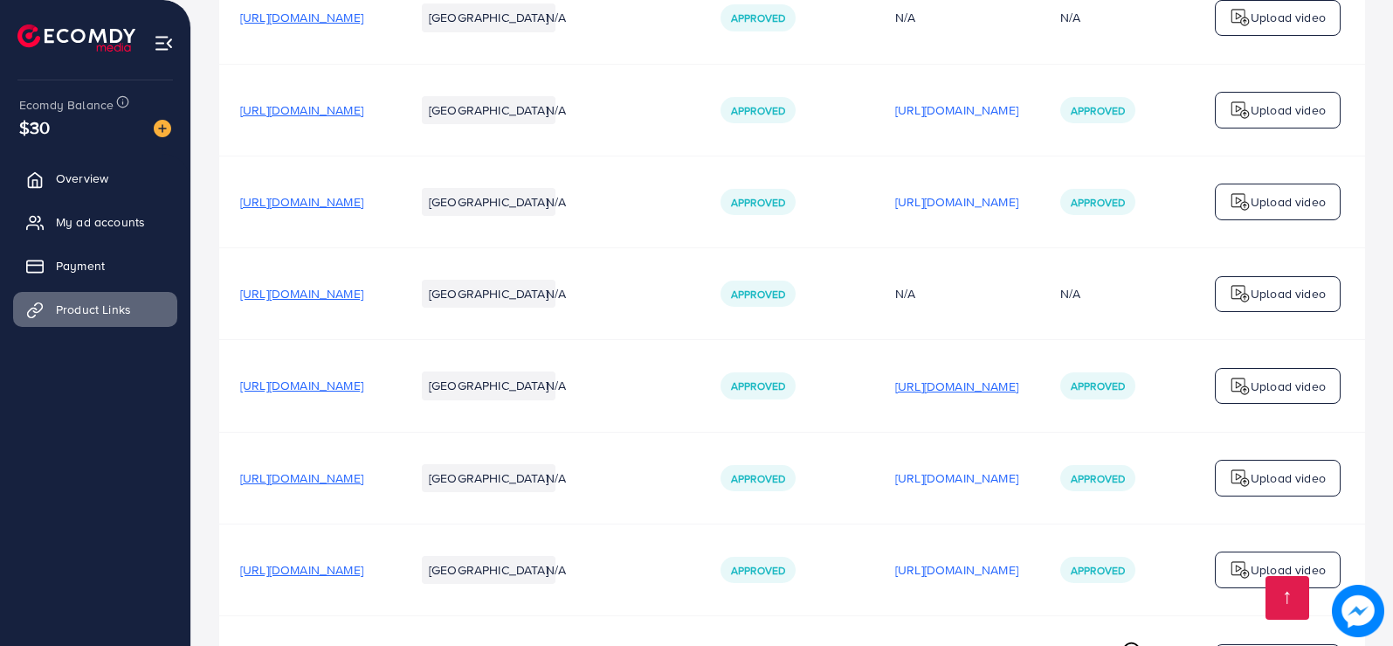
click at [1019, 397] on p "[URL][DOMAIN_NAME]" at bounding box center [957, 386] width 123 height 21
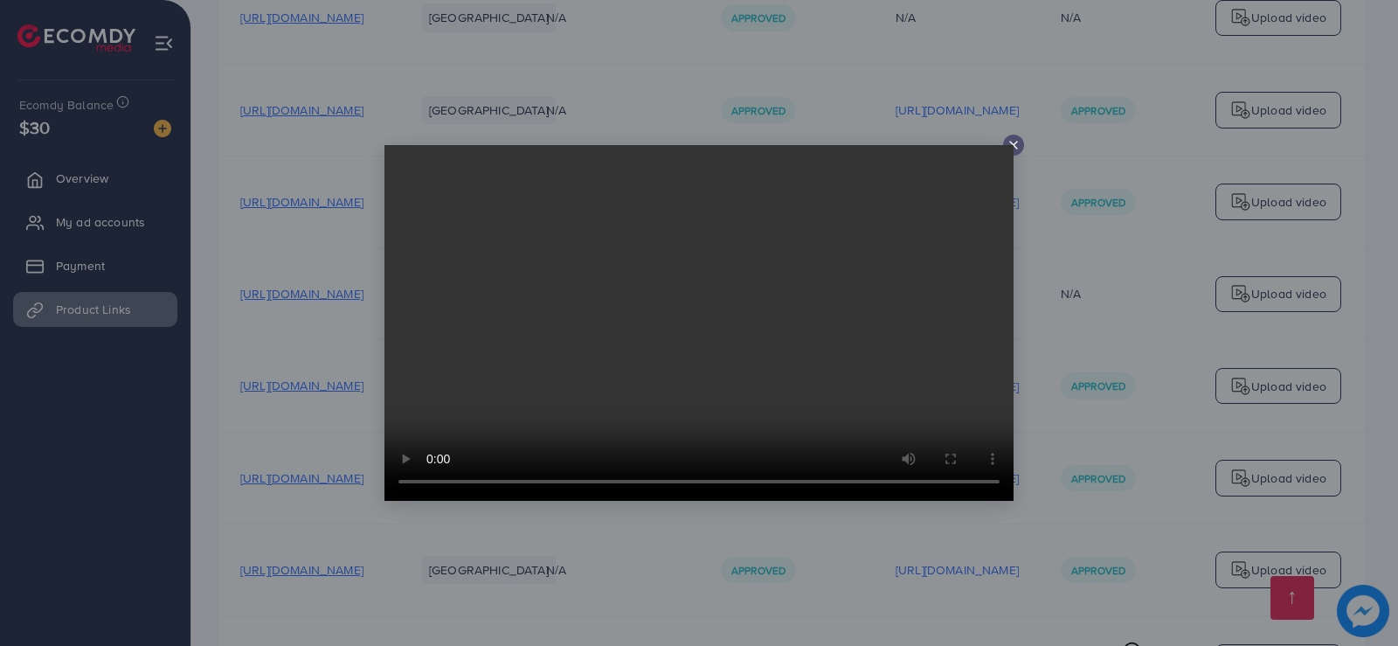
click at [1013, 149] on icon at bounding box center [1013, 145] width 14 height 14
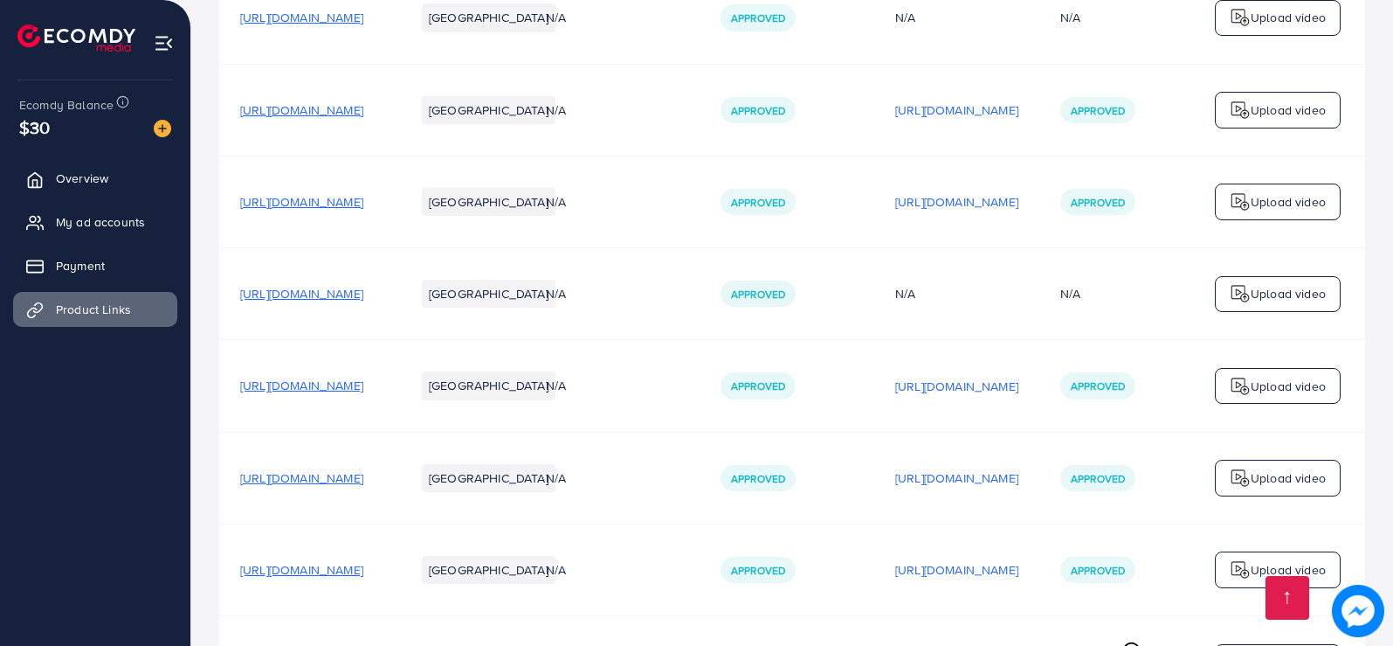
scroll to position [437, 0]
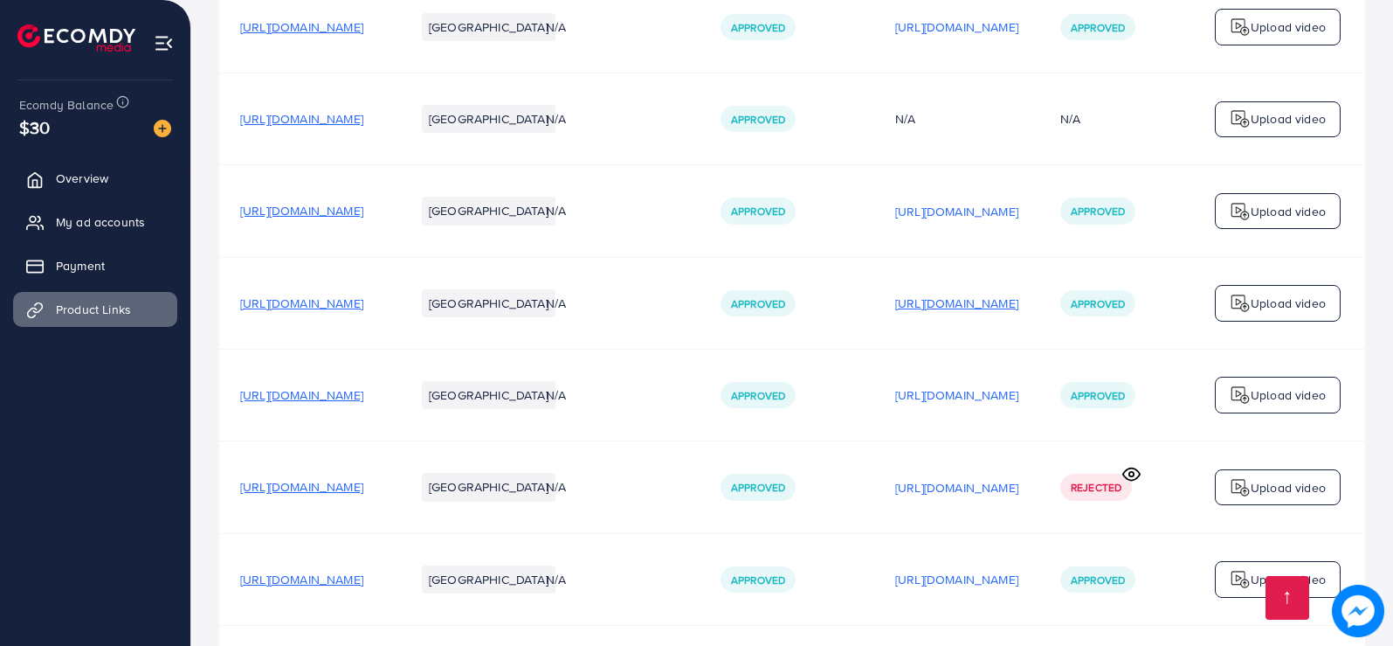
click at [1019, 308] on p "[URL][DOMAIN_NAME]" at bounding box center [957, 303] width 123 height 21
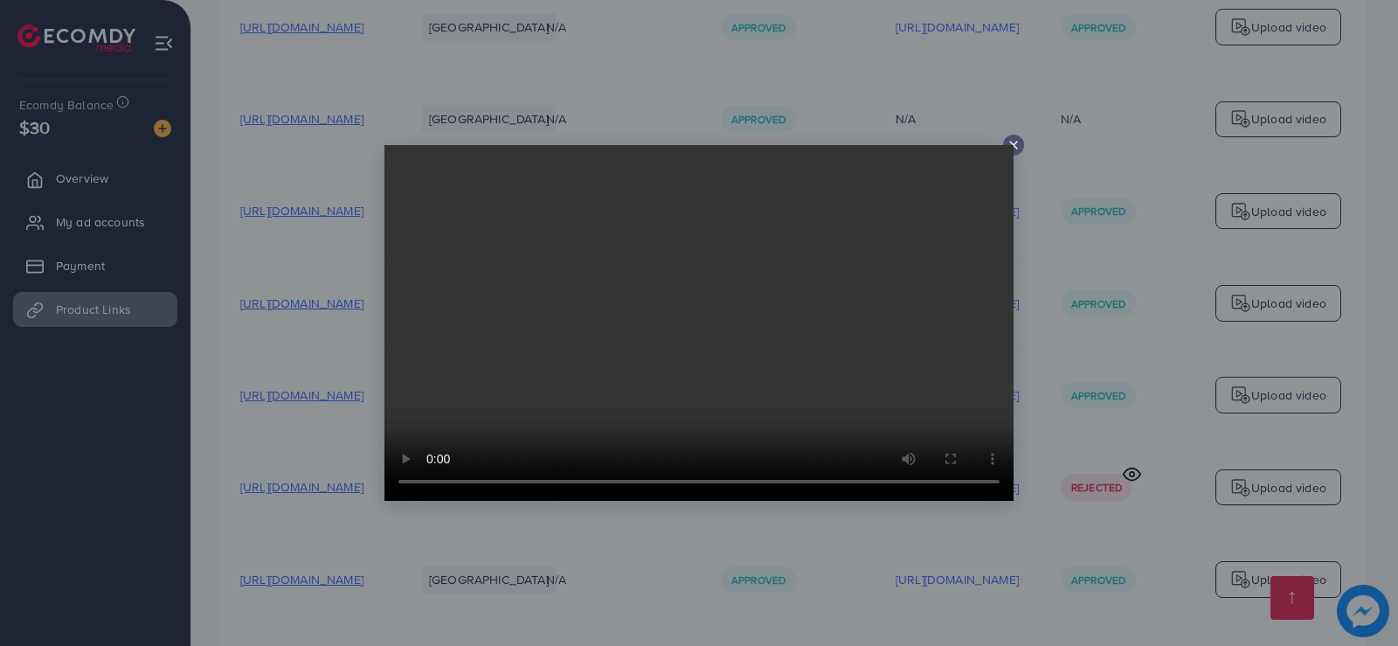
click at [1014, 147] on icon at bounding box center [1013, 145] width 14 height 14
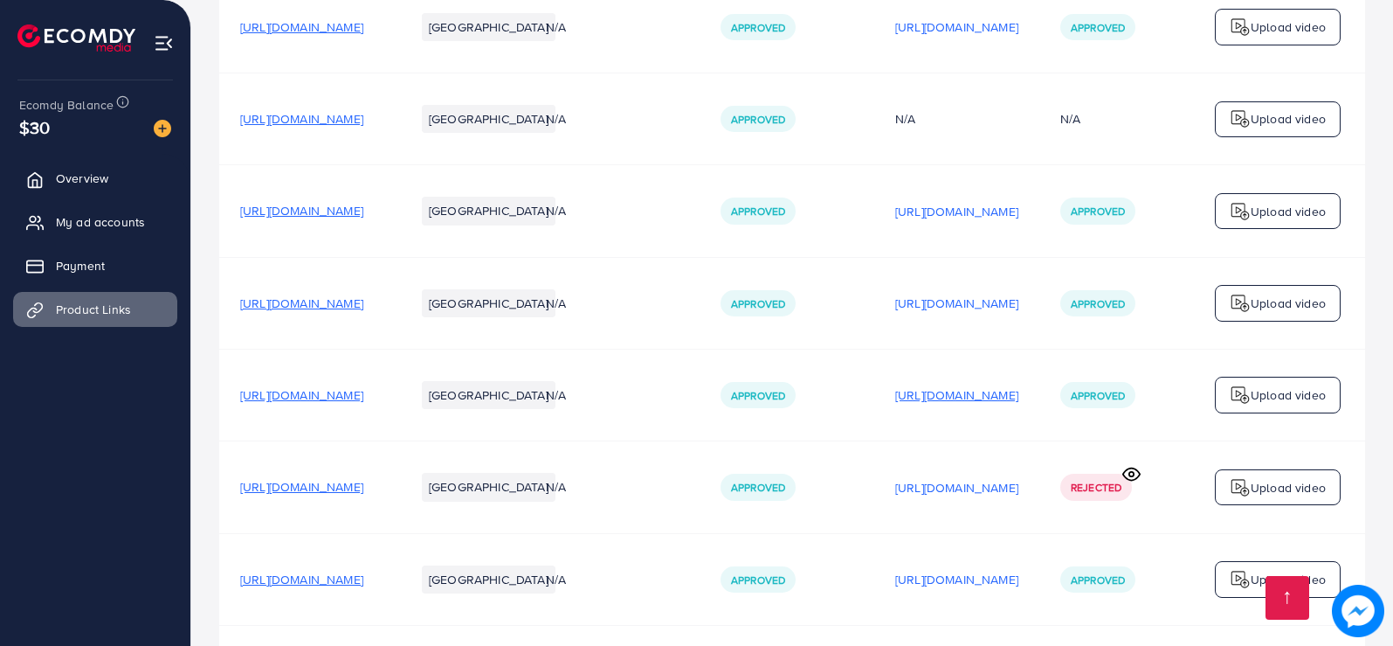
click at [1019, 403] on p "[URL][DOMAIN_NAME]" at bounding box center [957, 394] width 123 height 21
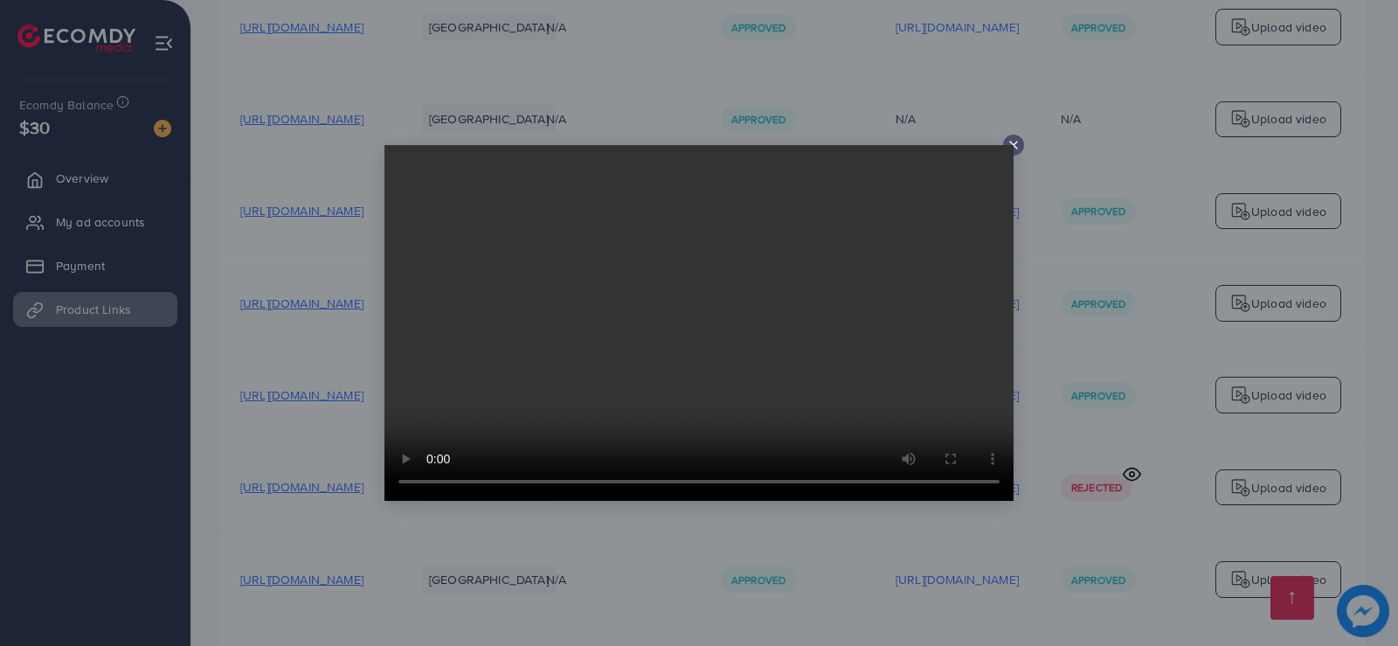
click at [1018, 152] on div at bounding box center [1013, 145] width 21 height 21
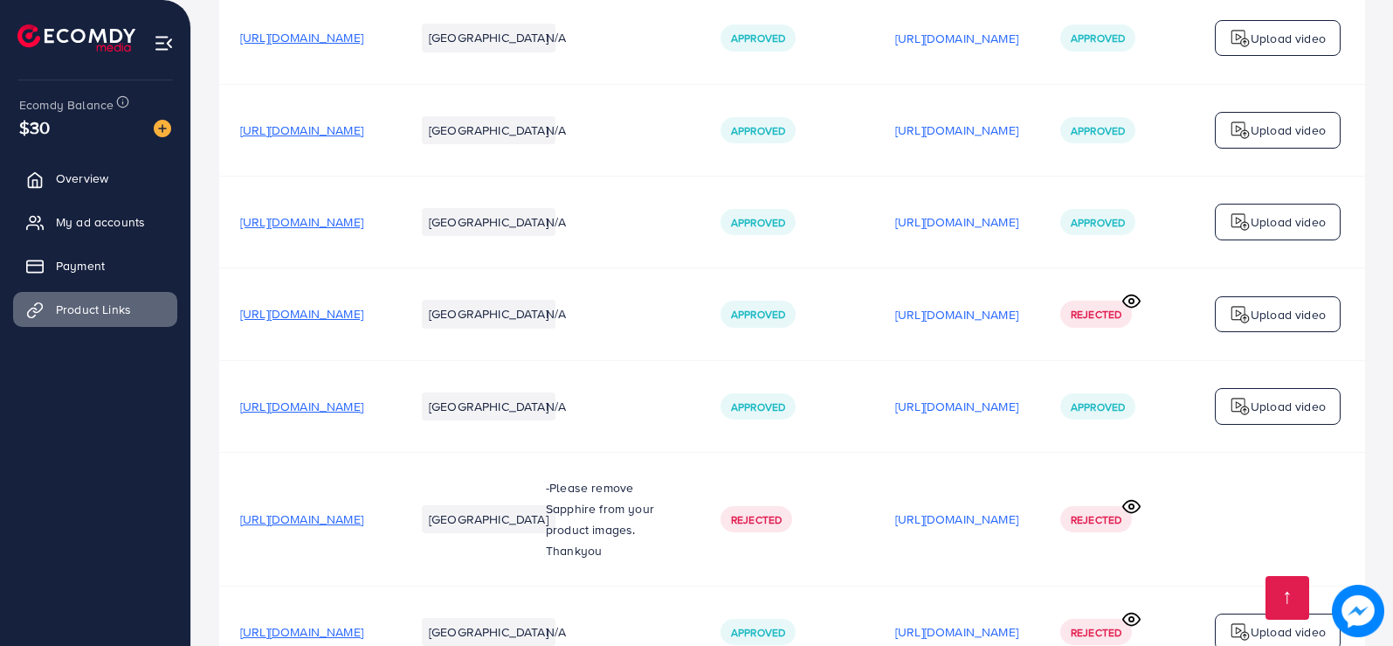
scroll to position [612, 0]
click at [1019, 323] on p "[URL][DOMAIN_NAME]" at bounding box center [957, 312] width 123 height 21
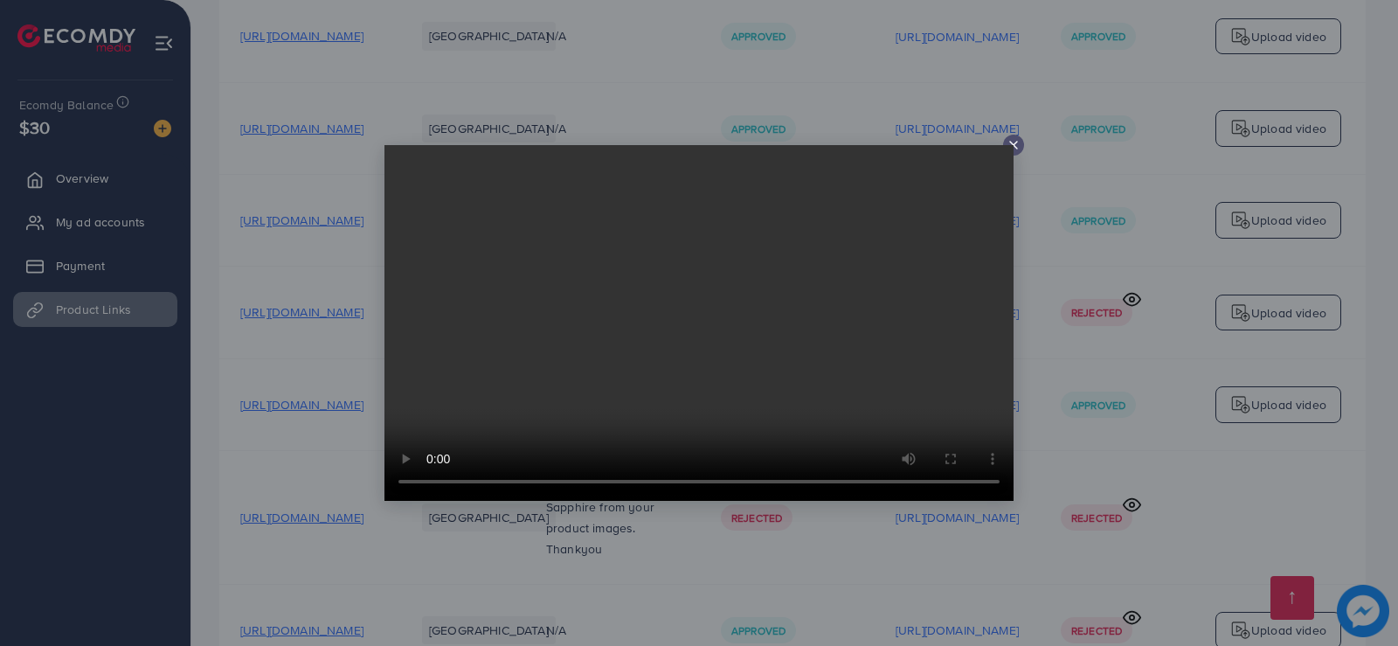
click at [1020, 140] on icon at bounding box center [1013, 145] width 14 height 14
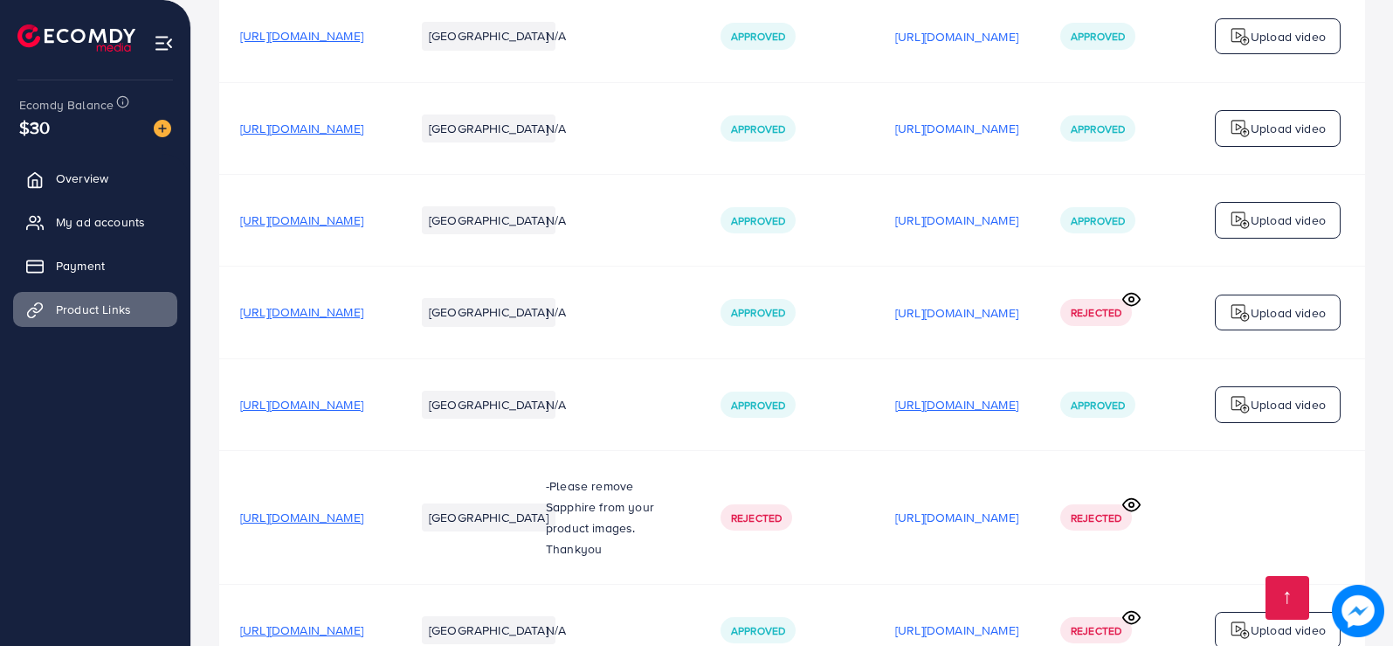
click at [1019, 410] on p "[URL][DOMAIN_NAME]" at bounding box center [957, 404] width 123 height 21
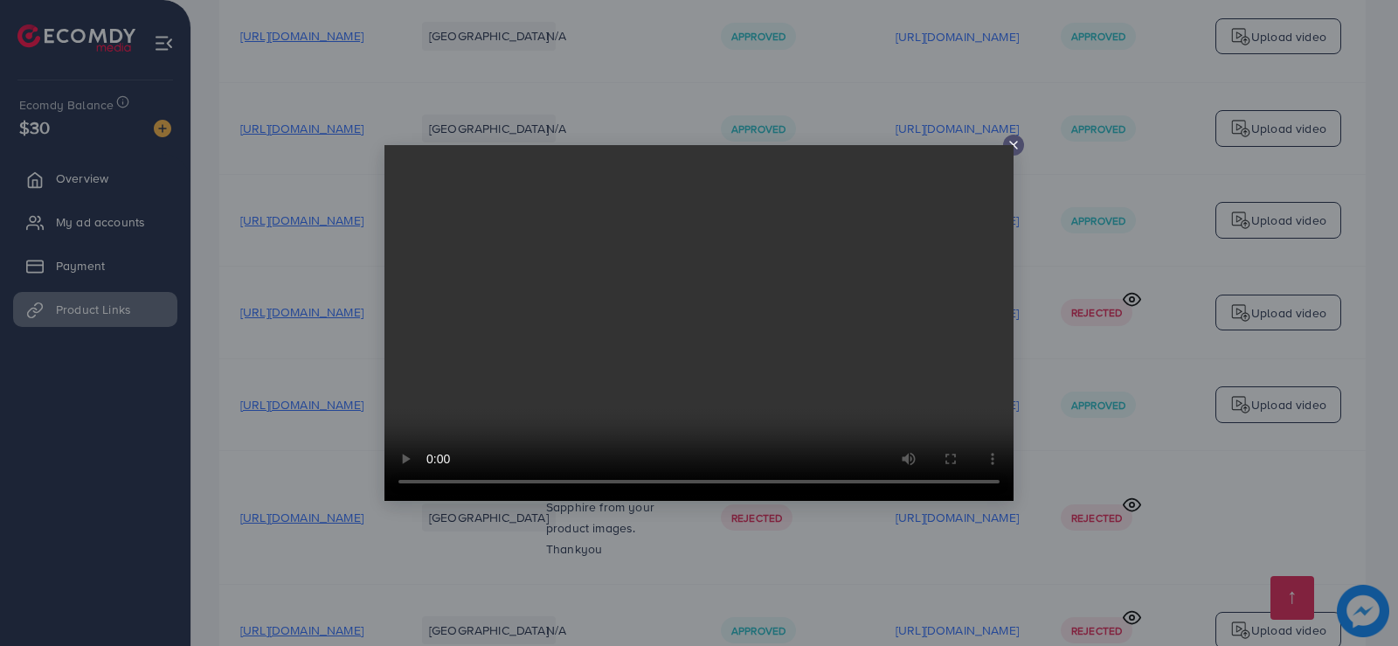
click at [1009, 146] on video at bounding box center [698, 323] width 629 height 356
click at [1012, 146] on video at bounding box center [698, 323] width 629 height 356
click at [1011, 143] on icon at bounding box center [1013, 145] width 14 height 14
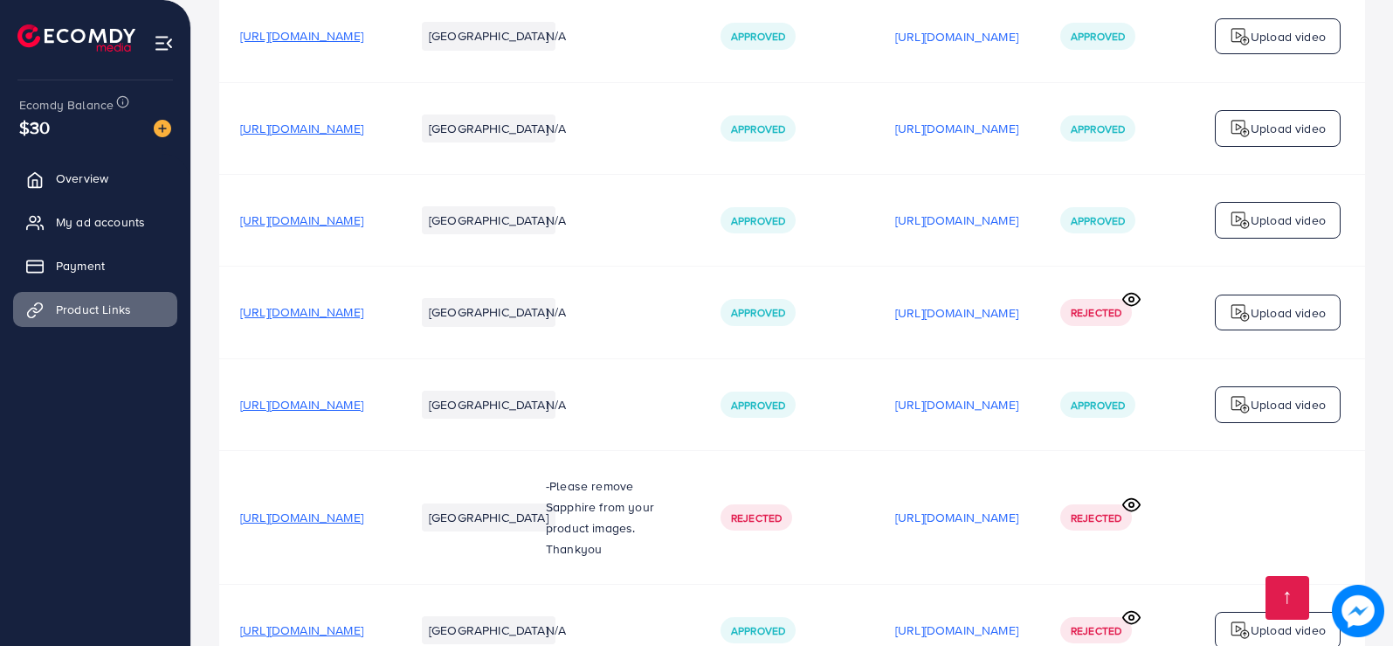
click at [363, 316] on span "[URL][DOMAIN_NAME]" at bounding box center [301, 311] width 123 height 17
